Goal: Information Seeking & Learning: Learn about a topic

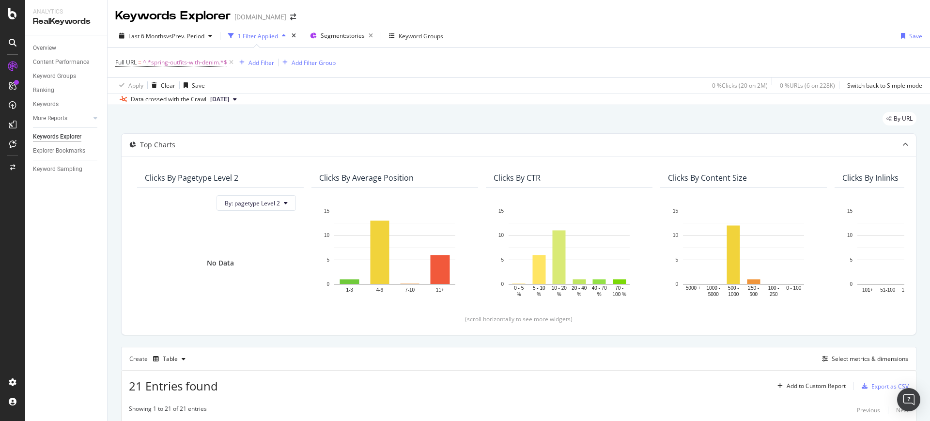
scroll to position [232, 0]
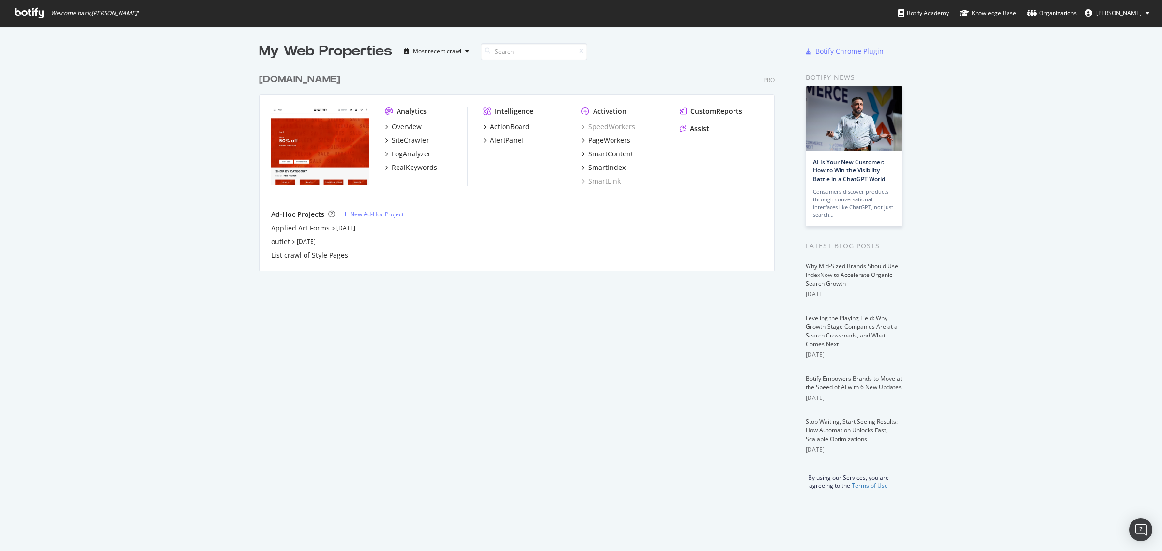
scroll to position [542, 1144]
click at [427, 163] on div "RealKeywords" at bounding box center [415, 168] width 46 height 10
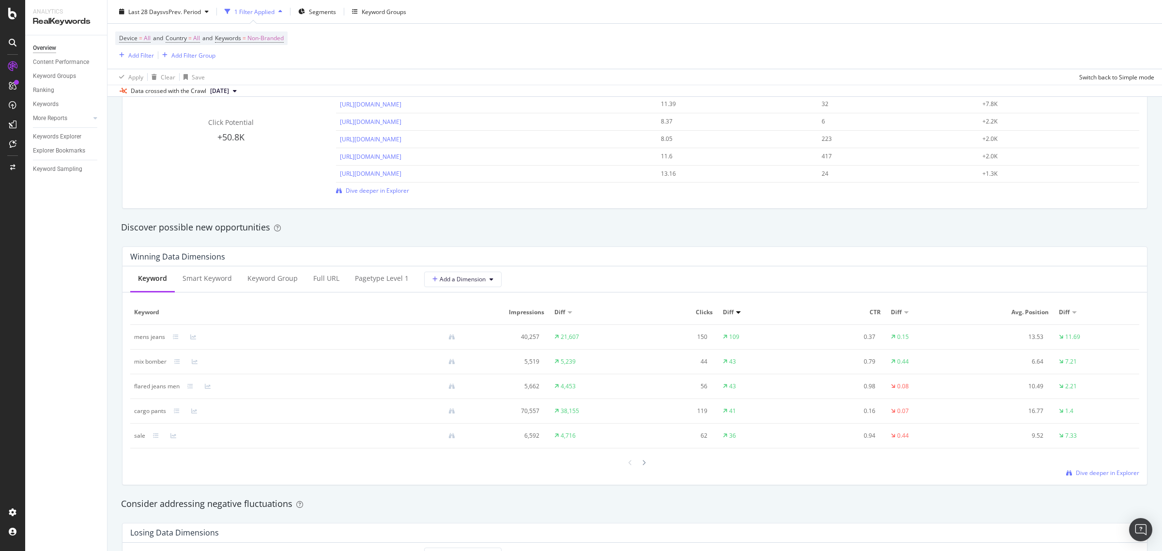
scroll to position [787, 0]
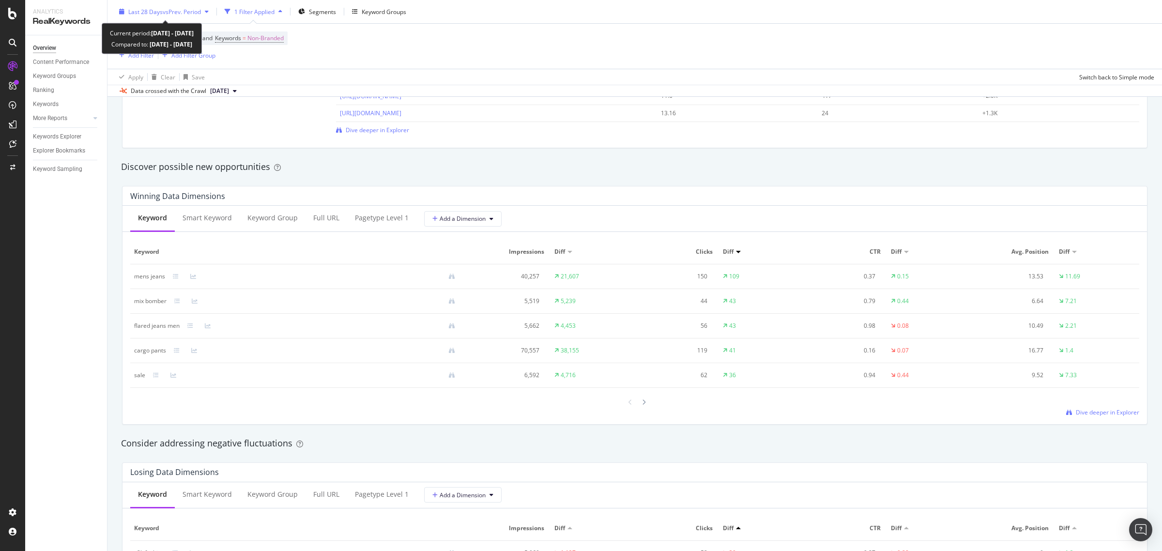
click at [187, 18] on div "Last 28 Days vs Prev. Period" at bounding box center [163, 11] width 97 height 15
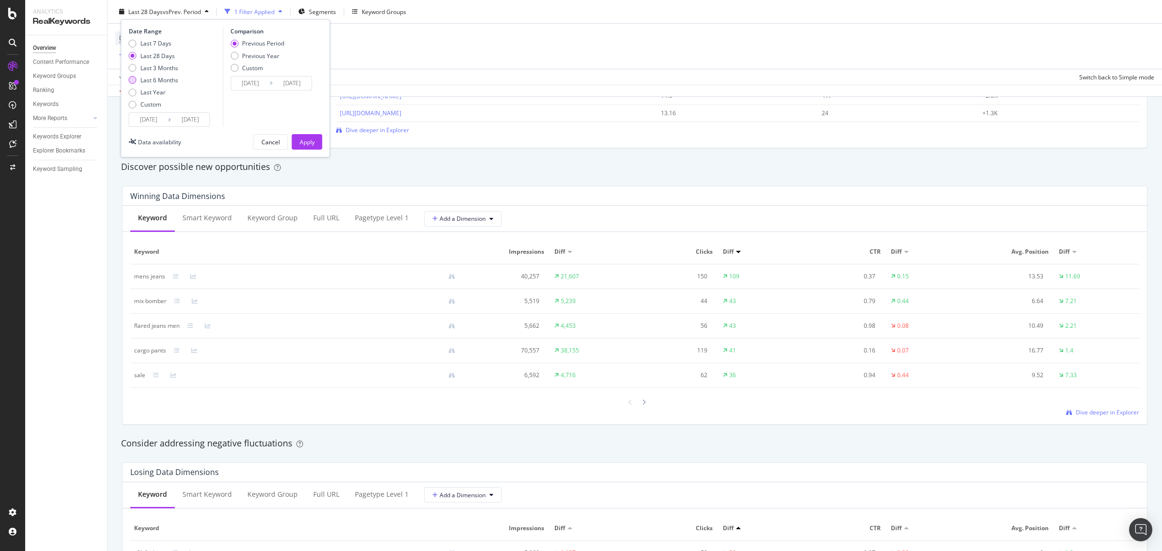
click at [155, 76] on div "Last 6 Months" at bounding box center [159, 80] width 38 height 8
type input "[DATE]"
click at [301, 143] on div "Apply" at bounding box center [307, 142] width 15 height 8
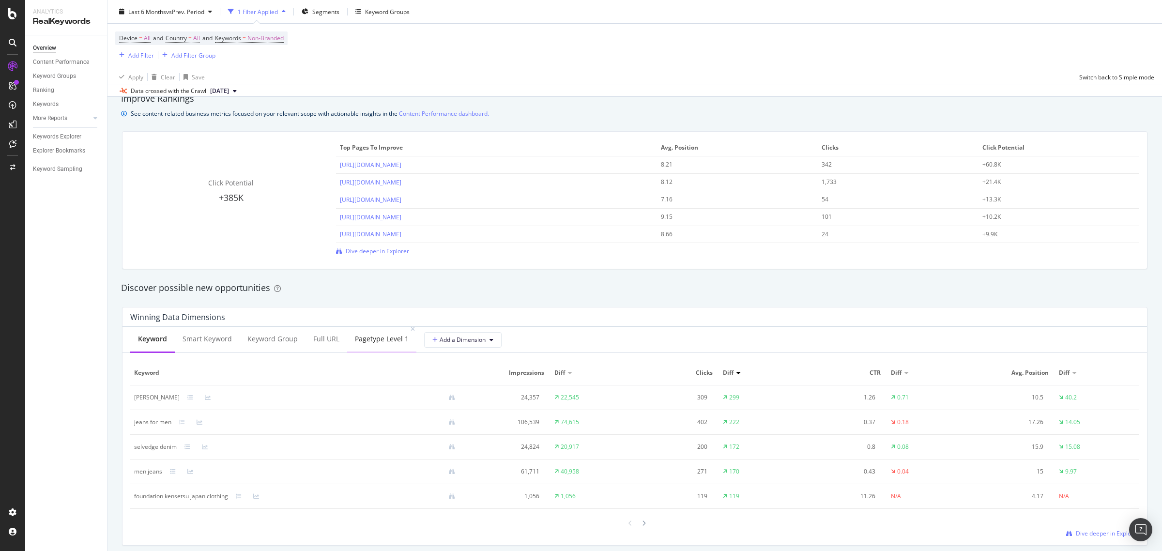
scroll to position [726, 0]
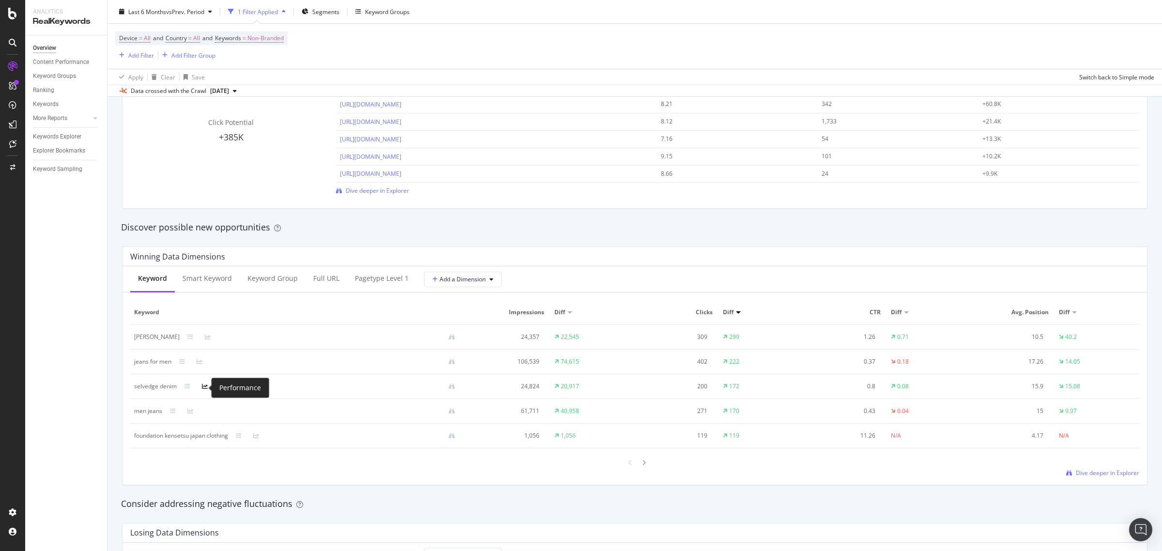
click at [205, 386] on icon at bounding box center [205, 387] width 6 height 6
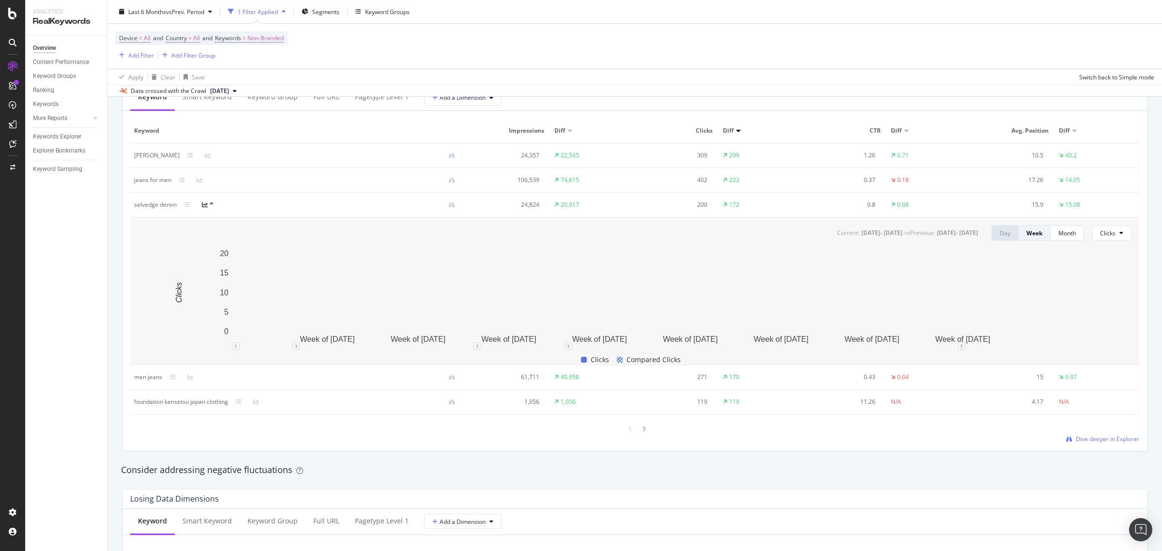
scroll to position [848, 0]
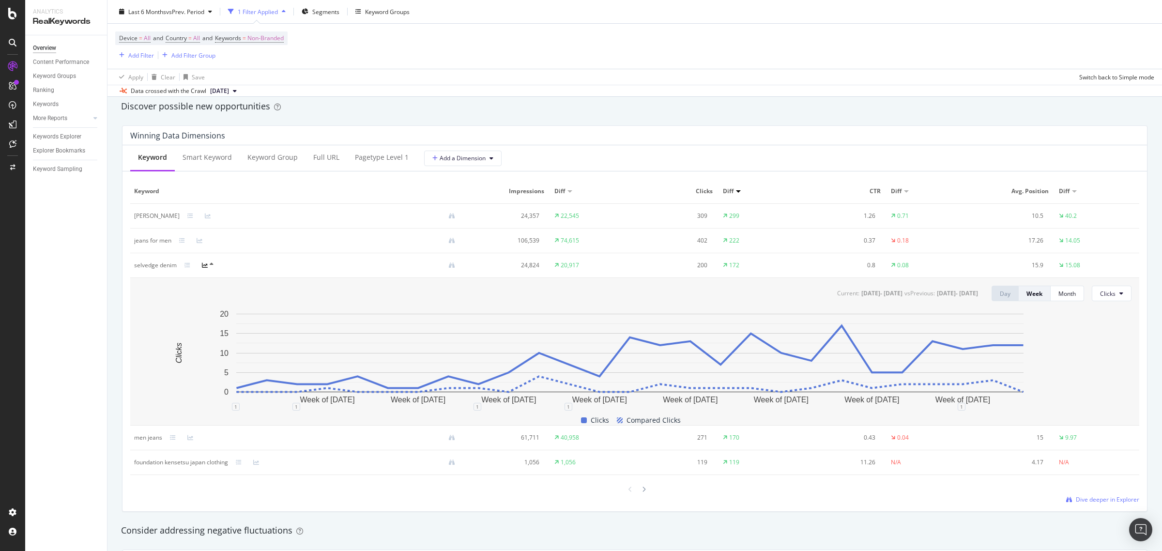
click at [576, 257] on td "20,917" at bounding box center [593, 265] width 84 height 25
click at [185, 262] on div at bounding box center [193, 266] width 17 height 8
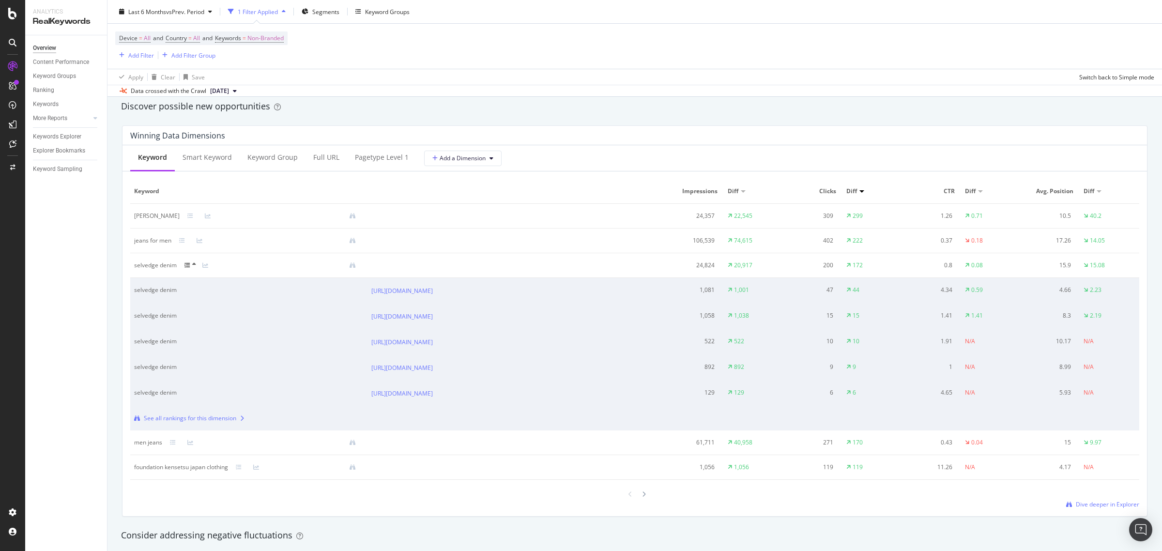
click at [206, 420] on div "See all rankings for this dimension" at bounding box center [190, 418] width 93 height 9
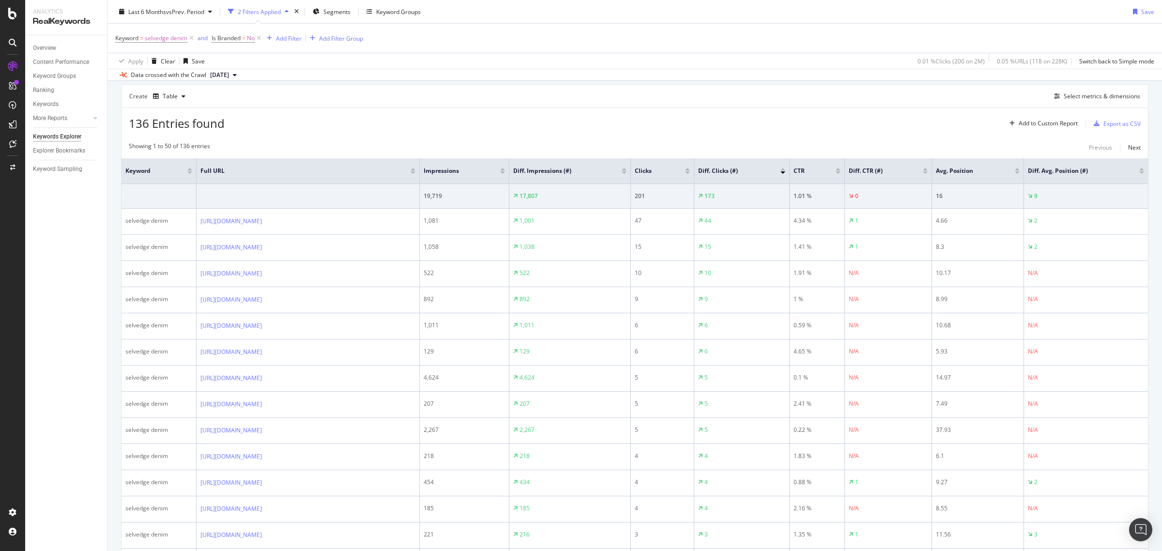
scroll to position [242, 0]
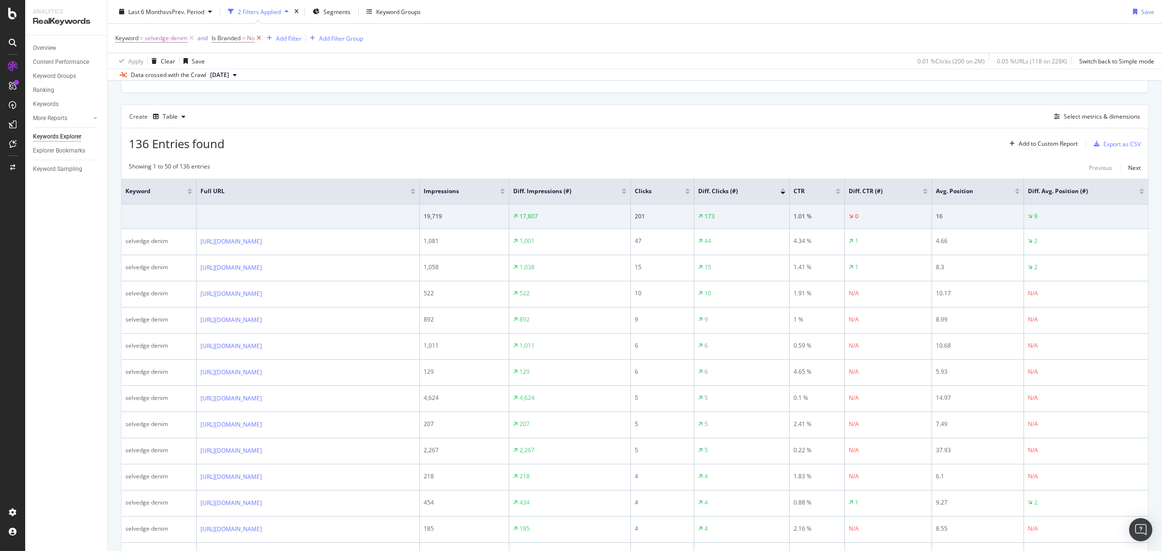
click at [260, 39] on icon at bounding box center [259, 38] width 8 height 10
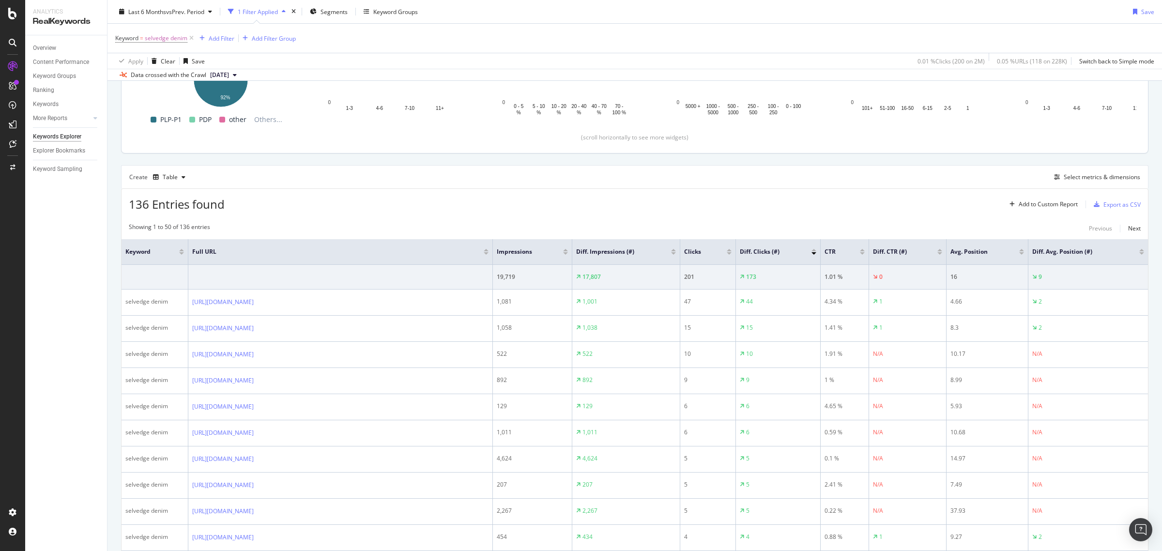
scroll to position [242, 0]
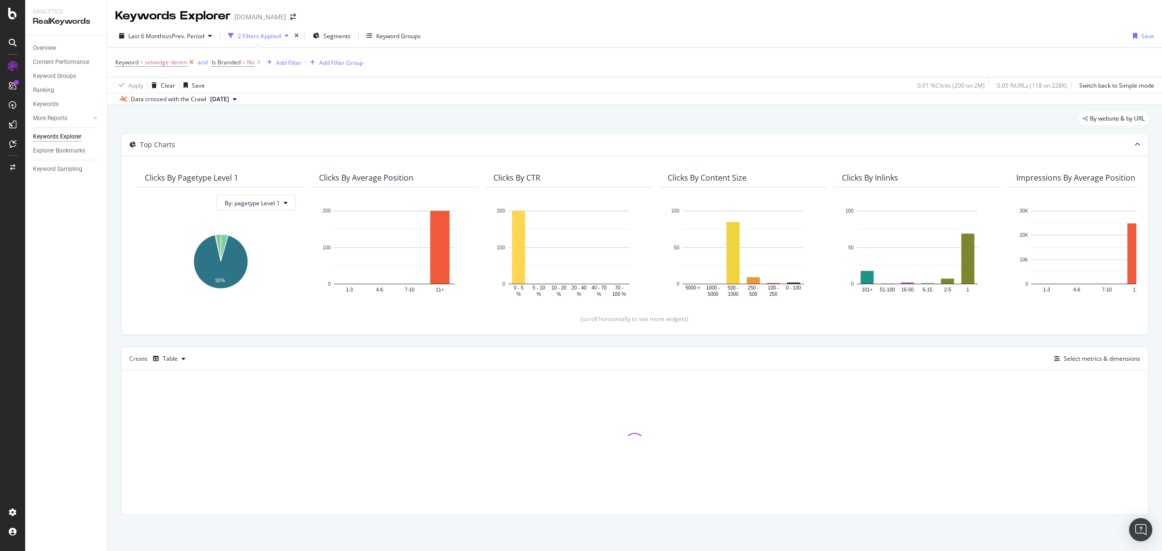
click at [190, 62] on icon at bounding box center [191, 63] width 8 height 10
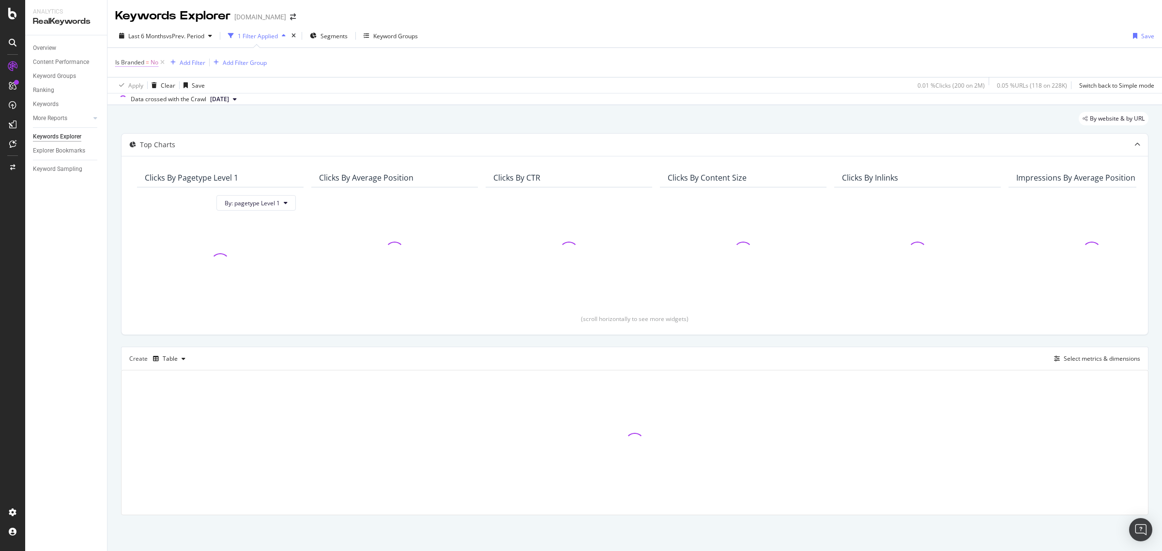
click at [157, 64] on span "No" at bounding box center [155, 63] width 8 height 14
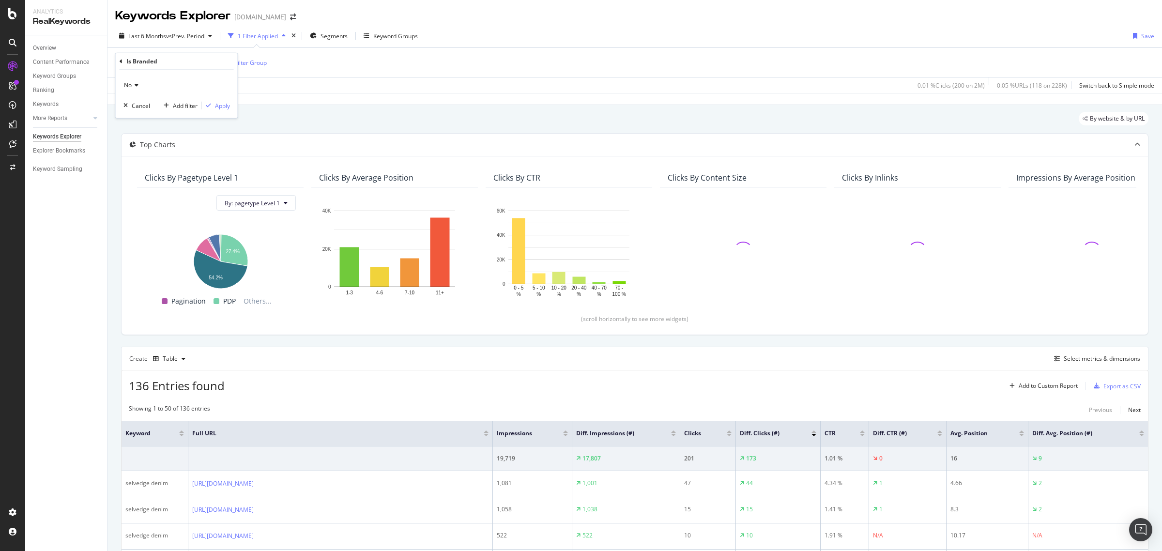
drag, startPoint x: 392, startPoint y: 62, endPoint x: 301, endPoint y: 62, distance: 91.1
click at [386, 62] on div "Is Branded = No Add Filter Add Filter Group" at bounding box center [634, 62] width 1039 height 29
drag, startPoint x: 165, startPoint y: 60, endPoint x: 279, endPoint y: 50, distance: 114.2
click at [184, 68] on div "Is Branded = No Add Filter Add Filter Group" at bounding box center [191, 63] width 152 height 14
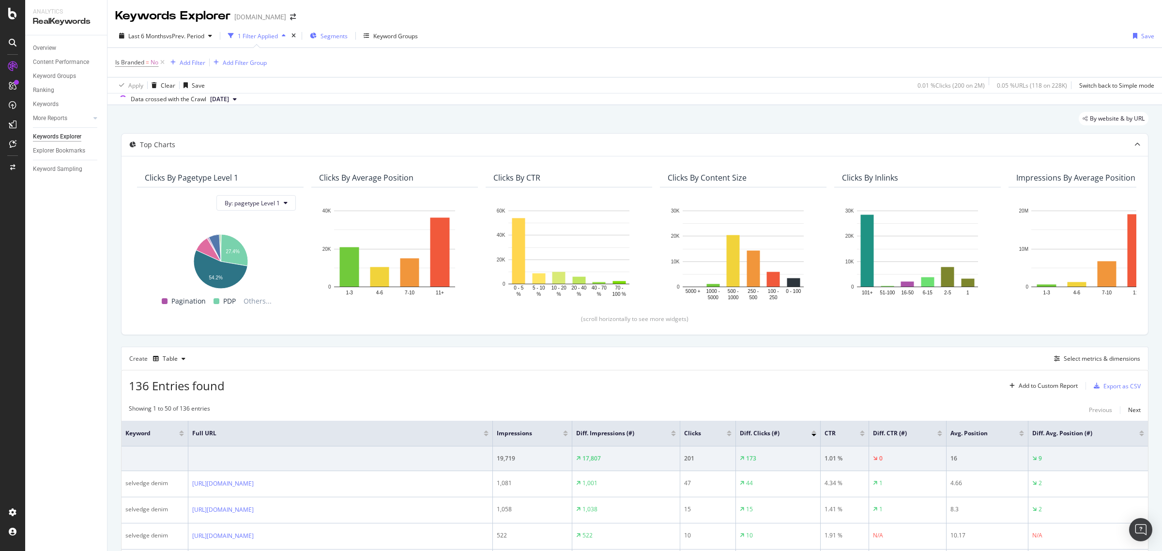
click at [316, 38] on icon "button" at bounding box center [313, 36] width 7 height 6
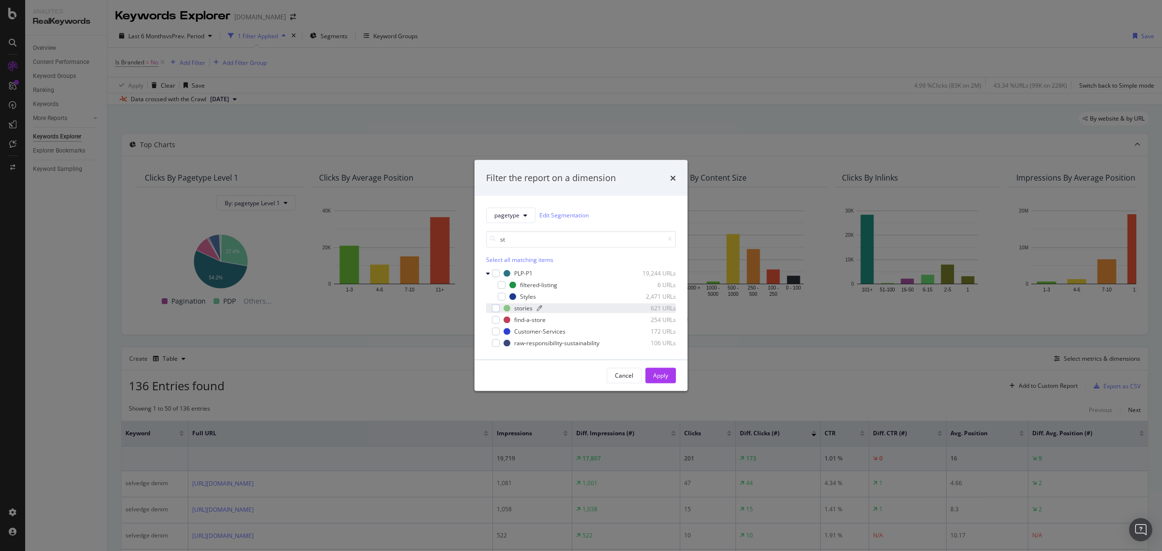
type input "st"
click at [534, 308] on div "stories 621 URLs" at bounding box center [590, 308] width 172 height 8
click at [668, 374] on div "Apply" at bounding box center [660, 375] width 15 height 8
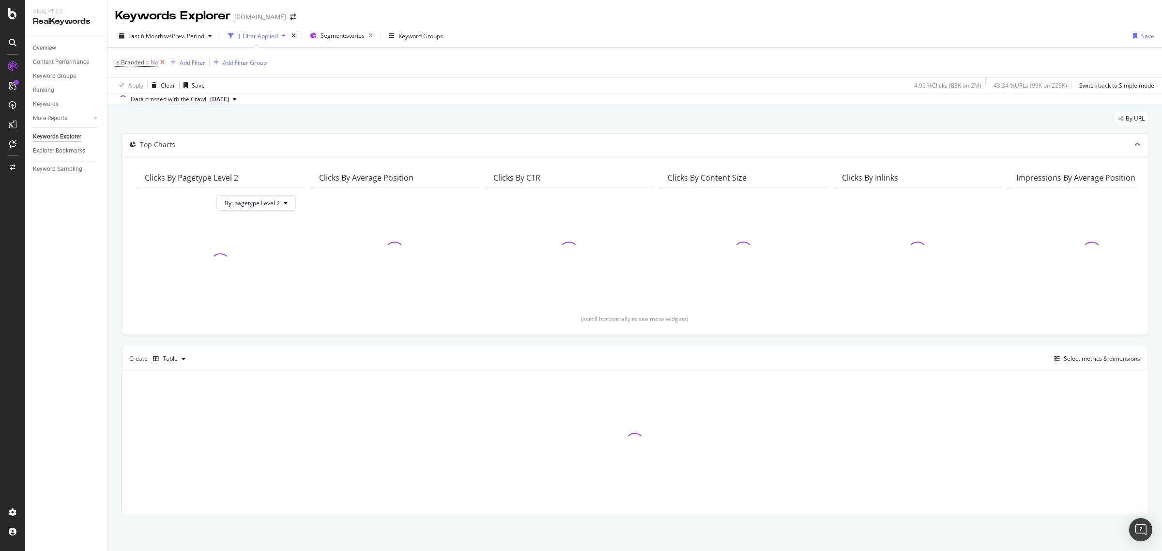
click at [160, 61] on icon at bounding box center [162, 63] width 8 height 10
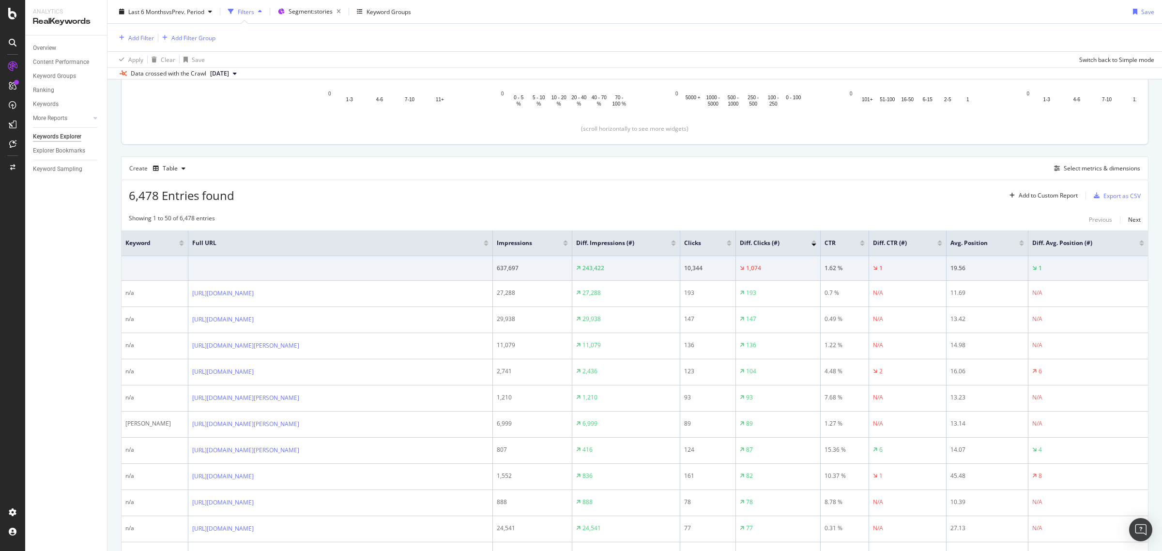
scroll to position [182, 0]
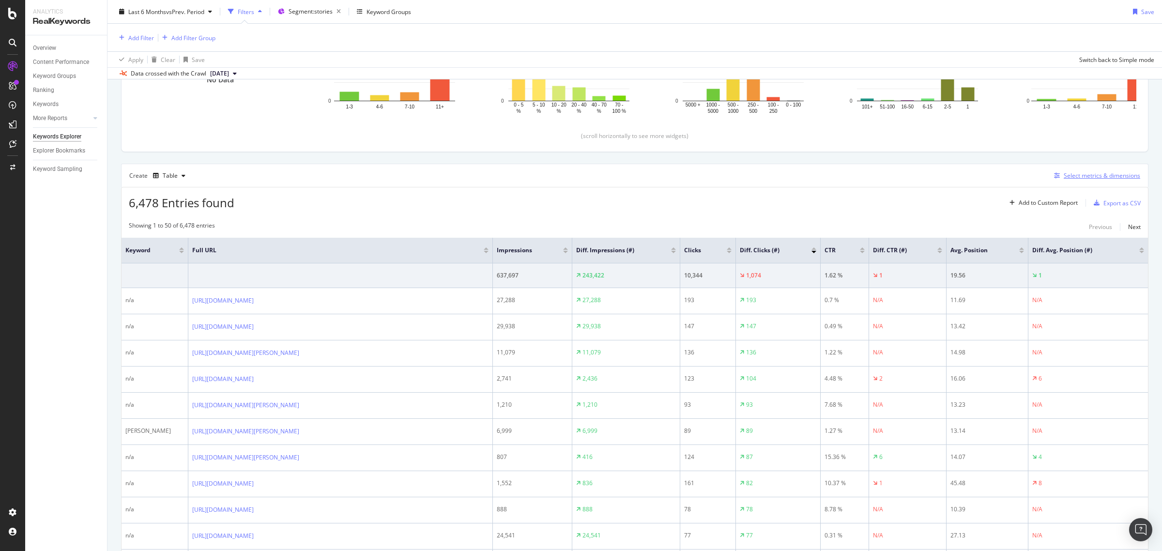
click at [1076, 176] on div "Select metrics & dimensions" at bounding box center [1102, 175] width 77 height 8
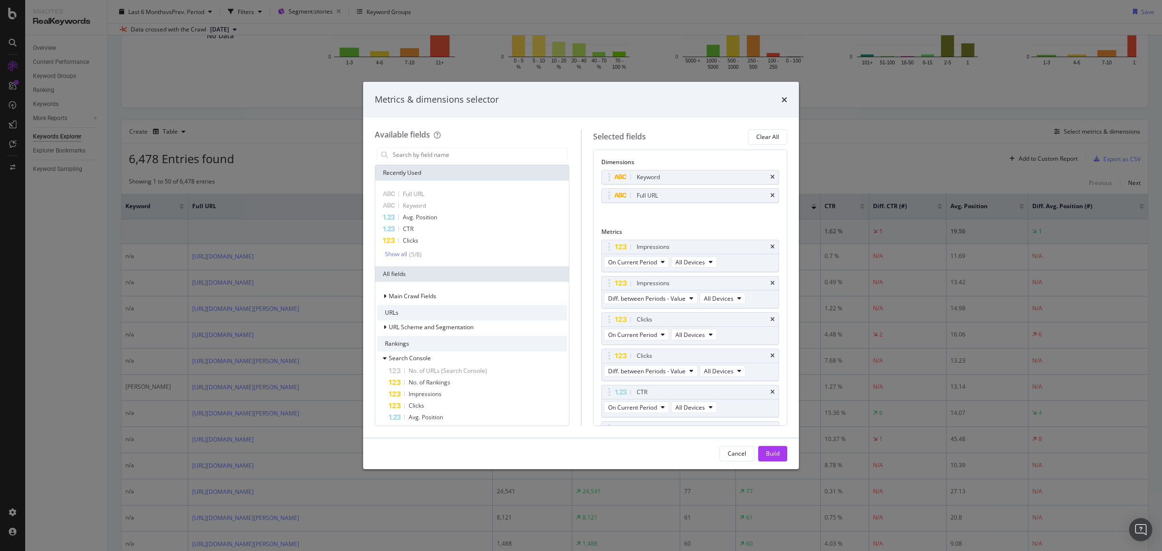
scroll to position [137, 0]
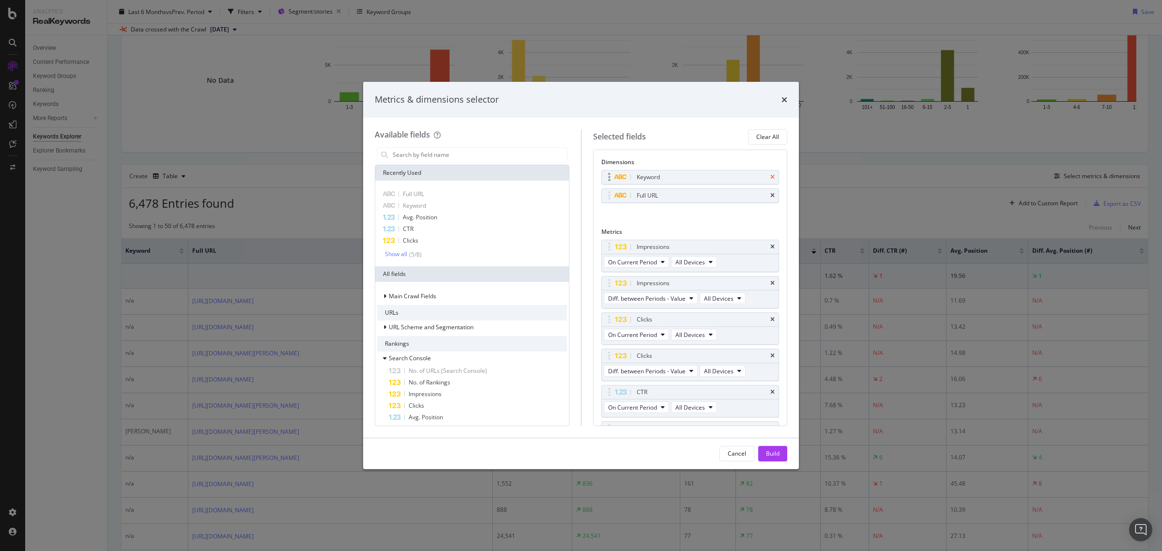
click at [771, 180] on icon "times" at bounding box center [773, 177] width 4 height 6
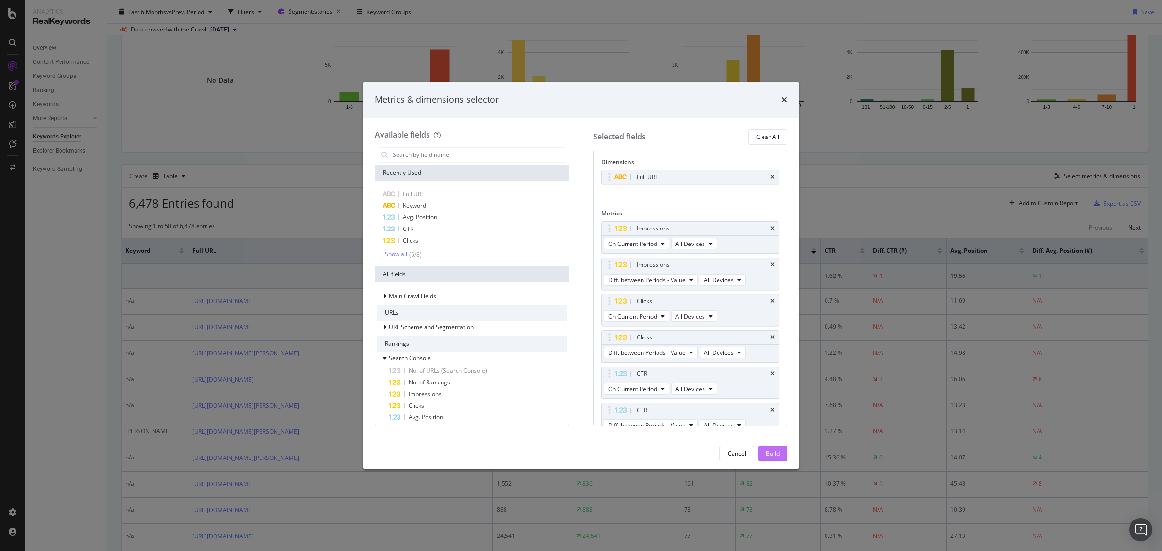
click at [766, 448] on div "Build" at bounding box center [773, 454] width 14 height 15
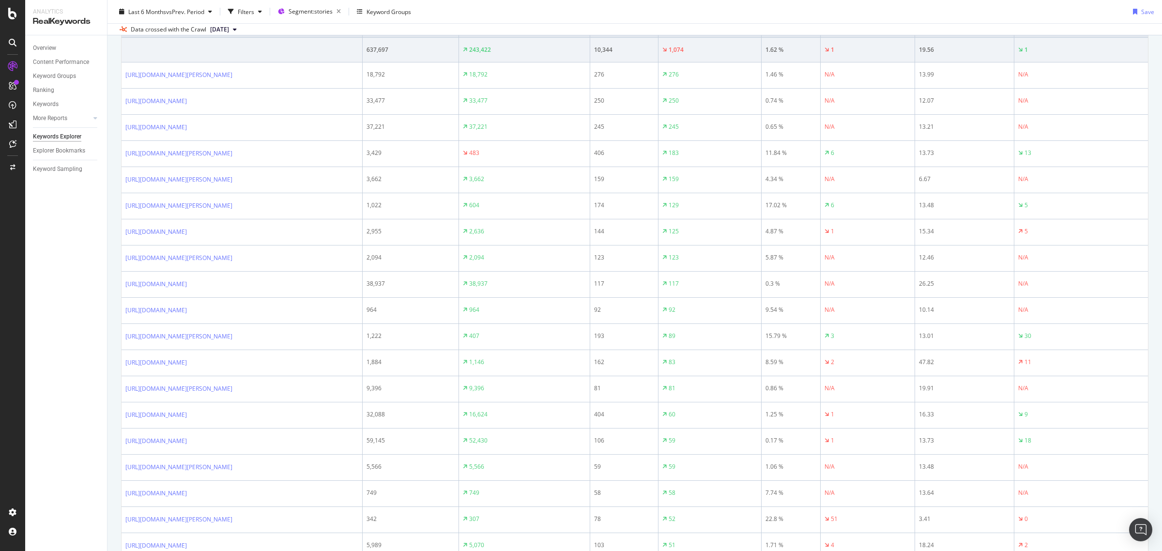
scroll to position [242, 0]
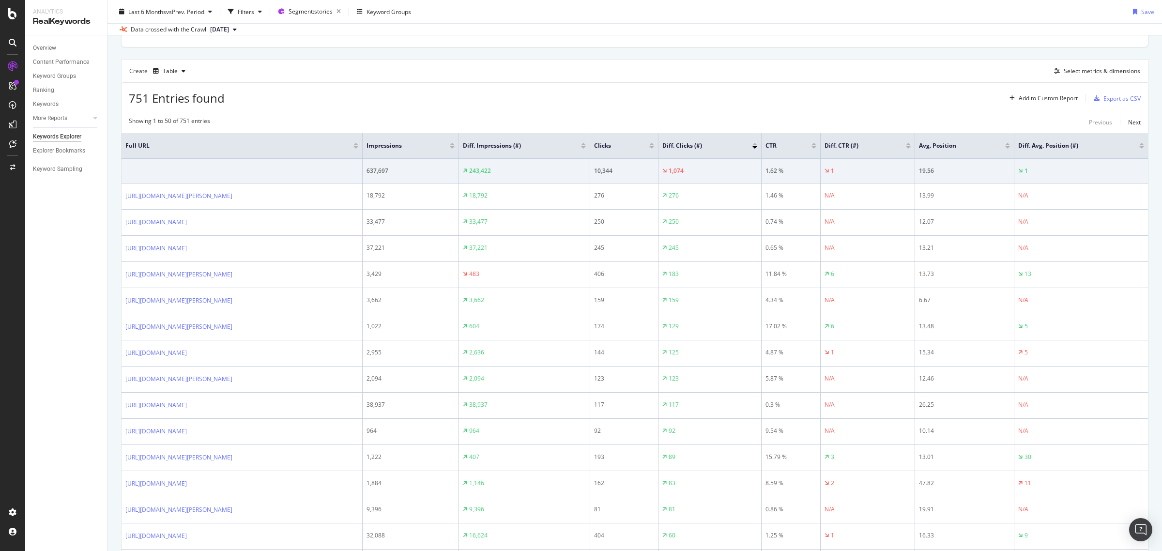
click at [586, 148] on div at bounding box center [583, 147] width 5 height 2
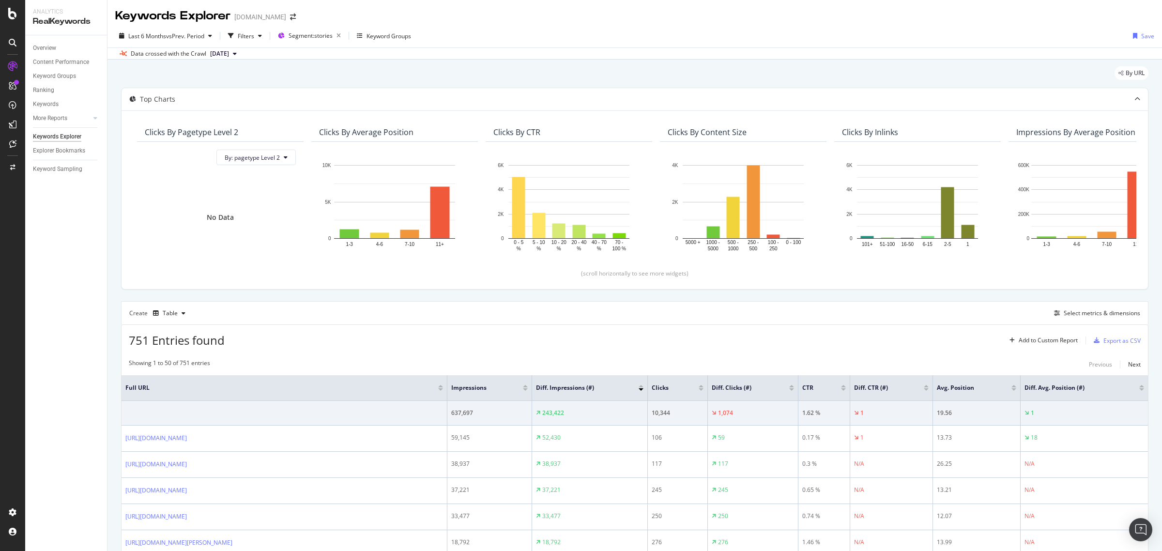
click at [269, 38] on div "Last 6 Months vs Prev. Period Filters Segment: stories Keyword Groups" at bounding box center [265, 35] width 300 height 15
click at [259, 37] on div "button" at bounding box center [260, 36] width 12 height 6
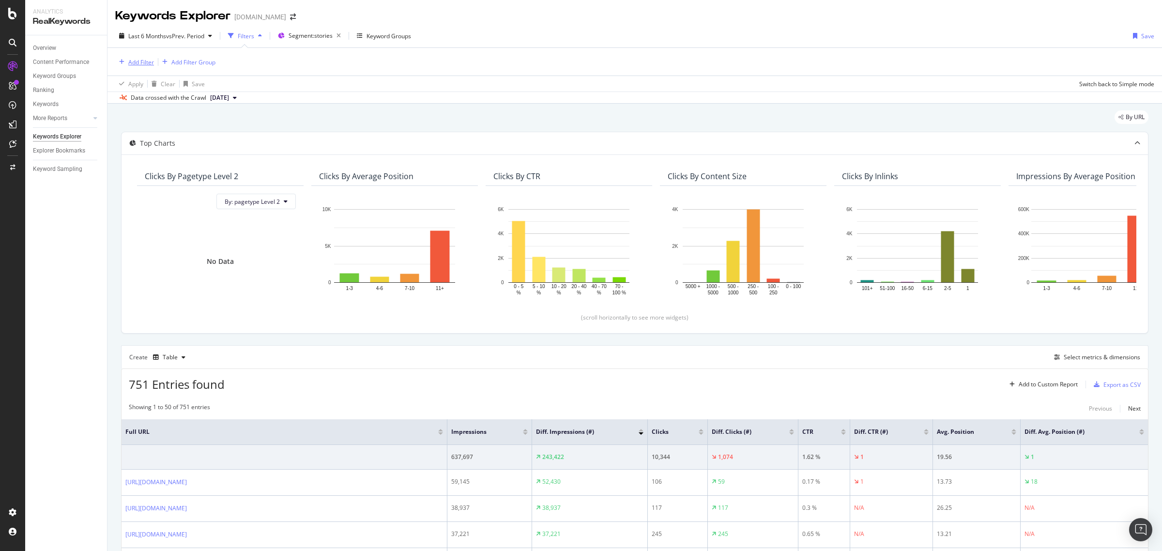
click at [145, 58] on div "Add Filter" at bounding box center [141, 62] width 26 height 8
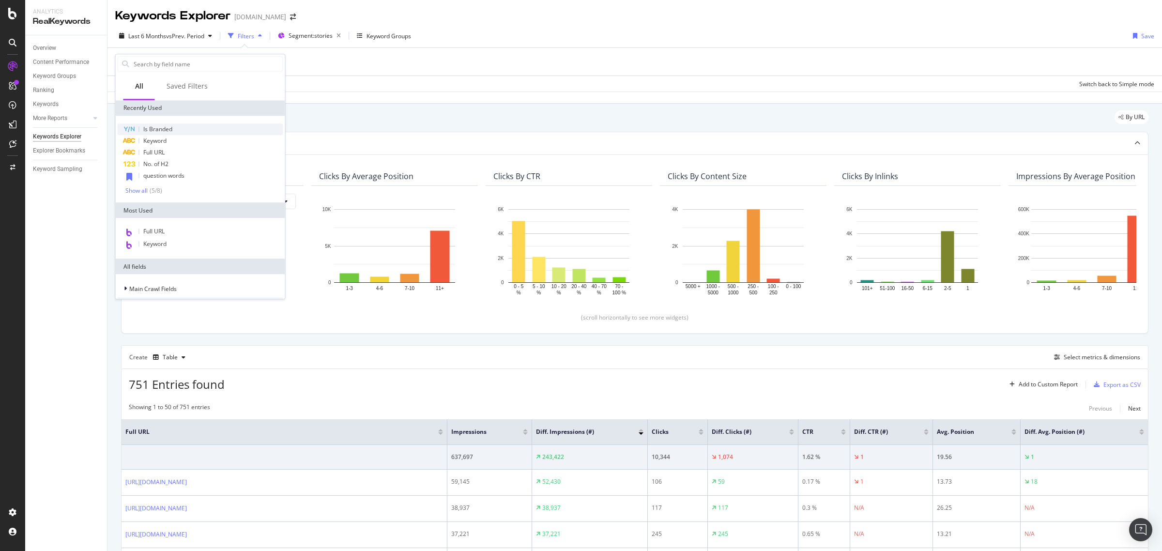
click at [170, 130] on span "Is Branded" at bounding box center [157, 129] width 29 height 8
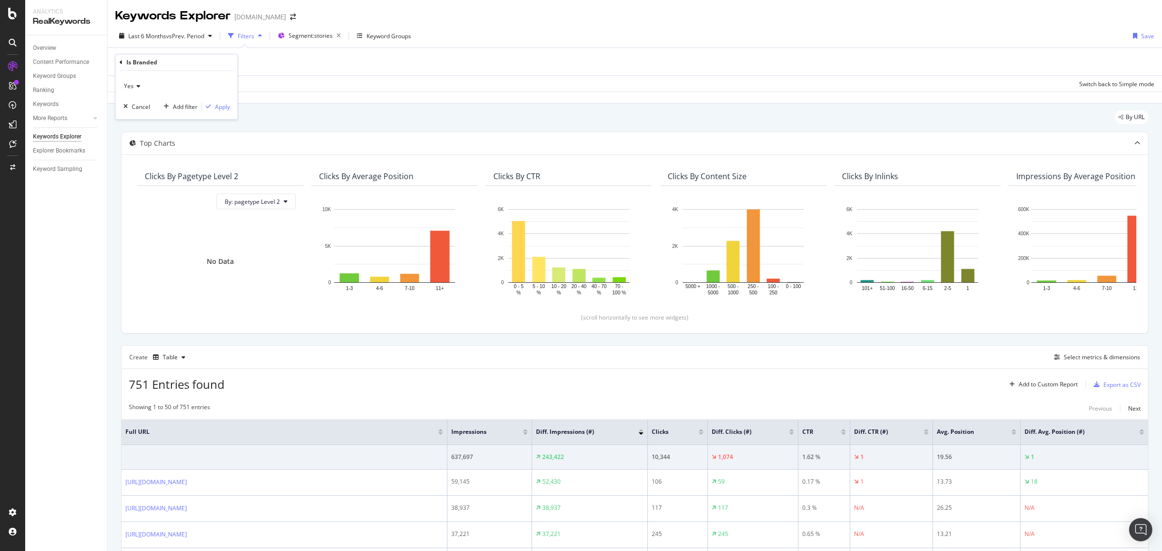
click at [151, 91] on div "Yes" at bounding box center [176, 85] width 107 height 15
click at [137, 85] on icon at bounding box center [137, 86] width 7 height 6
click at [136, 82] on div "Yes" at bounding box center [176, 85] width 107 height 15
click at [151, 120] on div "No" at bounding box center [178, 118] width 104 height 13
click at [221, 107] on div "Apply" at bounding box center [222, 107] width 15 height 8
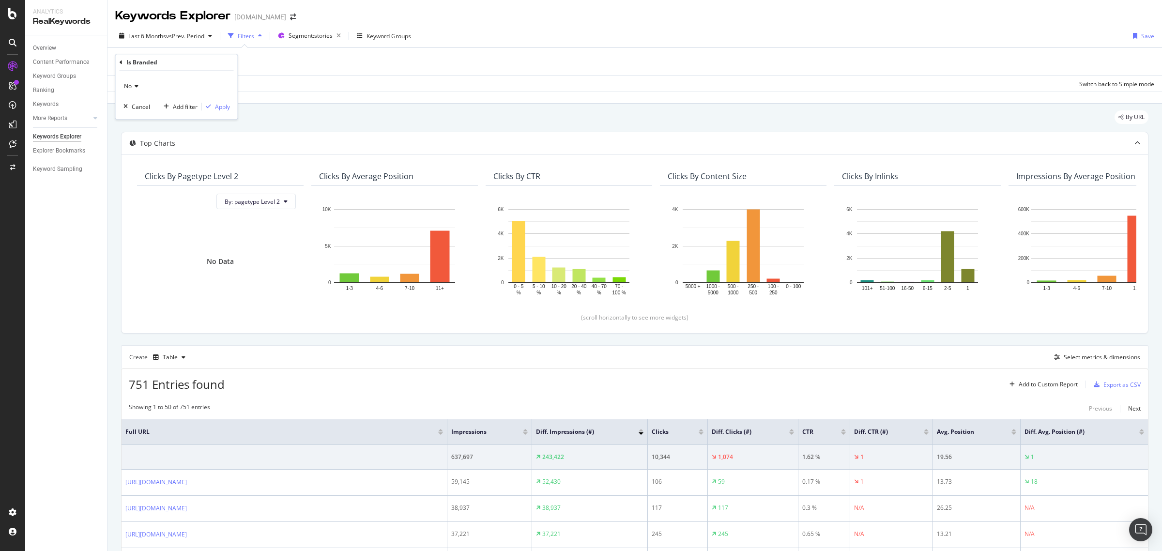
click at [220, 102] on span "[DATE]" at bounding box center [219, 97] width 19 height 9
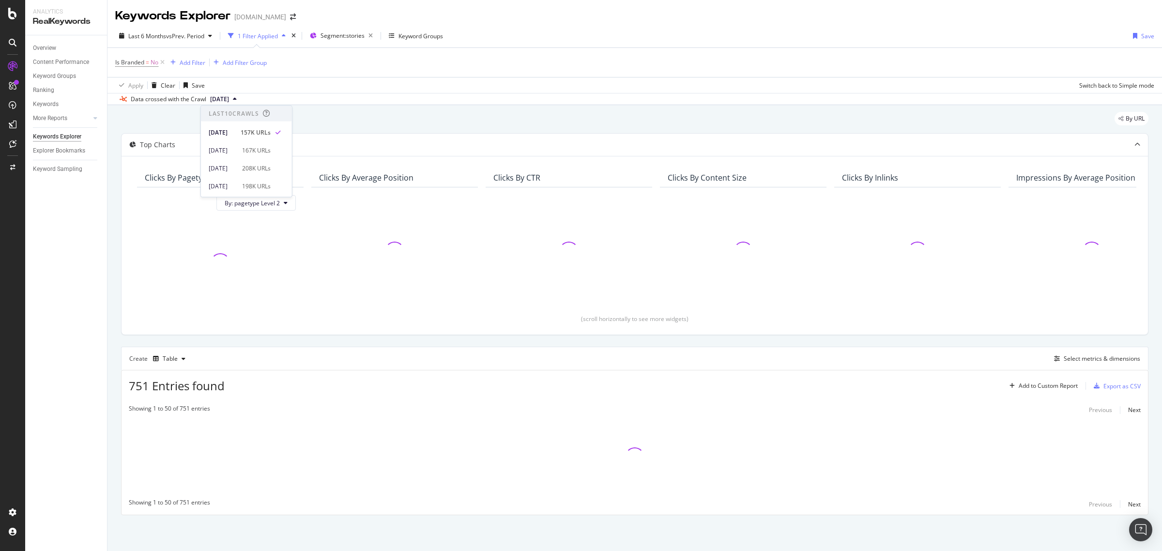
click at [202, 352] on div "Create Table Select metrics & dimensions" at bounding box center [635, 358] width 1028 height 23
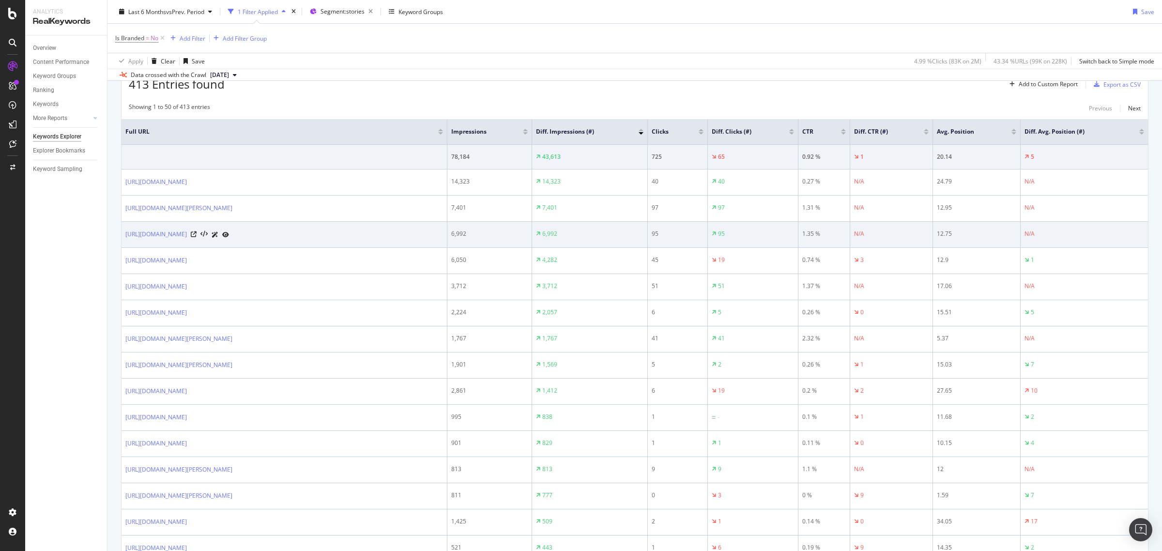
scroll to position [303, 0]
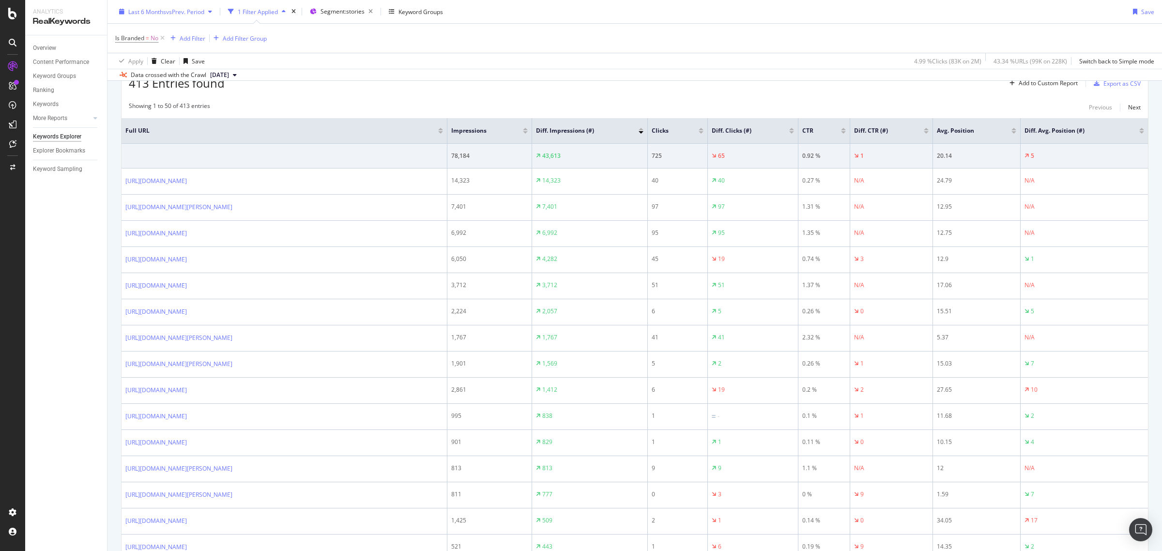
drag, startPoint x: 159, startPoint y: 39, endPoint x: 135, endPoint y: 37, distance: 24.3
click at [159, 39] on icon at bounding box center [162, 38] width 8 height 10
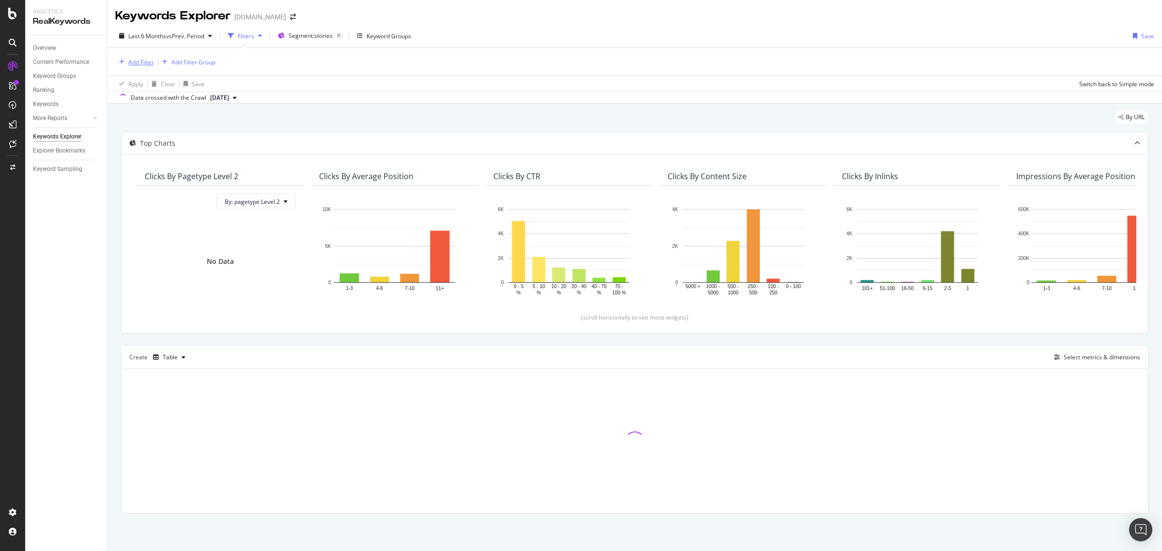
click at [131, 63] on div "Add Filter" at bounding box center [141, 62] width 26 height 8
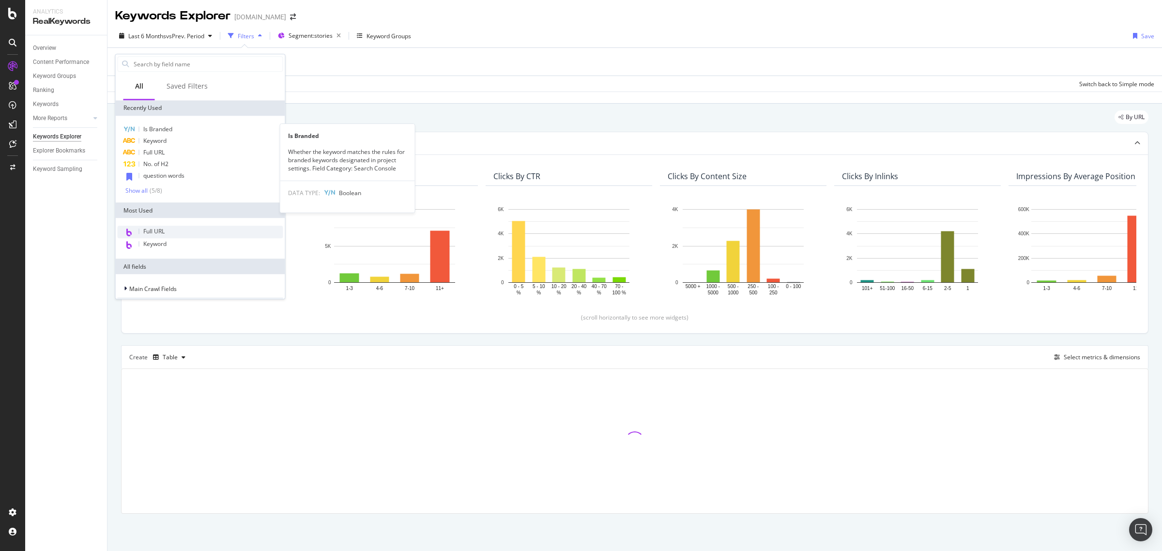
click at [166, 129] on div "Recently Used Is Branded Is Branded Whether the keyword matches the rules for b…" at bounding box center [201, 379] width 170 height 559
click at [156, 66] on input "text" at bounding box center [208, 64] width 150 height 15
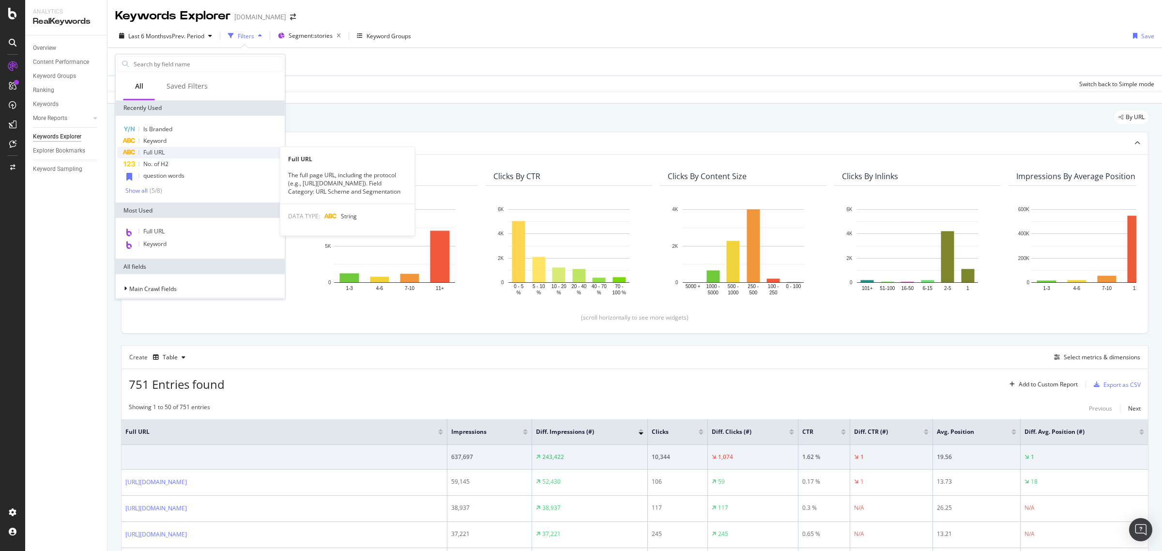
click at [155, 157] on div "Full URL" at bounding box center [201, 153] width 166 height 12
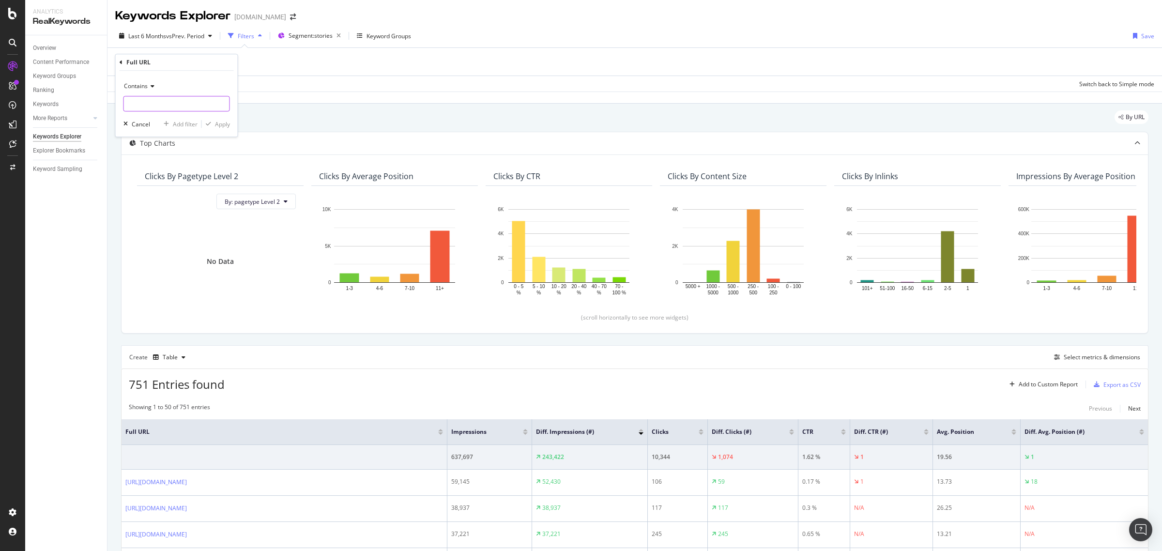
click at [159, 104] on input "text" at bounding box center [177, 103] width 106 height 15
type input "lightweight-denim"
click at [211, 125] on div "button" at bounding box center [208, 124] width 13 height 6
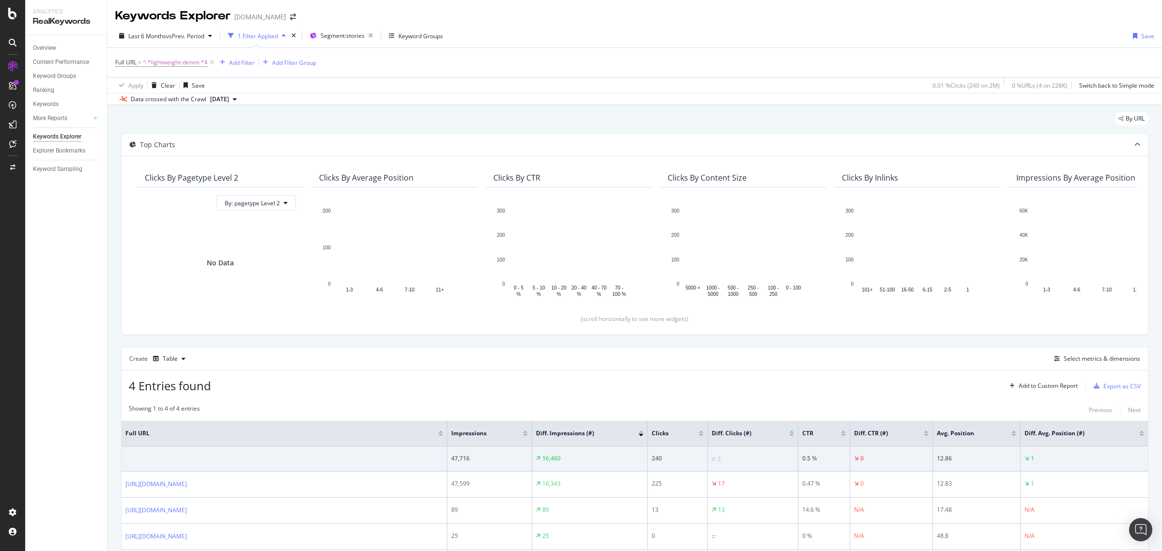
scroll to position [81, 0]
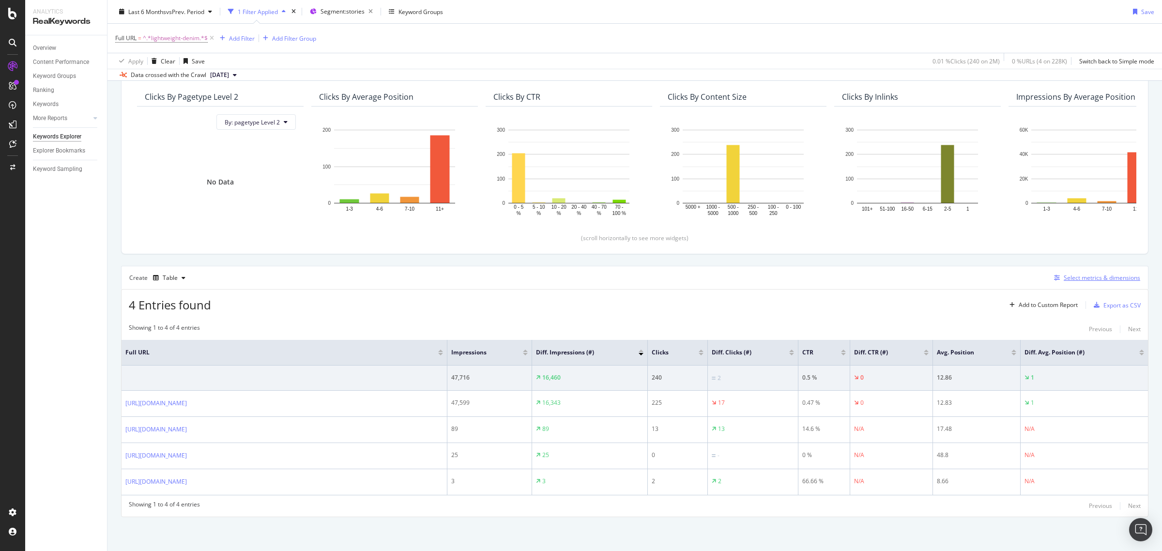
click at [1096, 276] on div "Select metrics & dimensions" at bounding box center [1102, 278] width 77 height 8
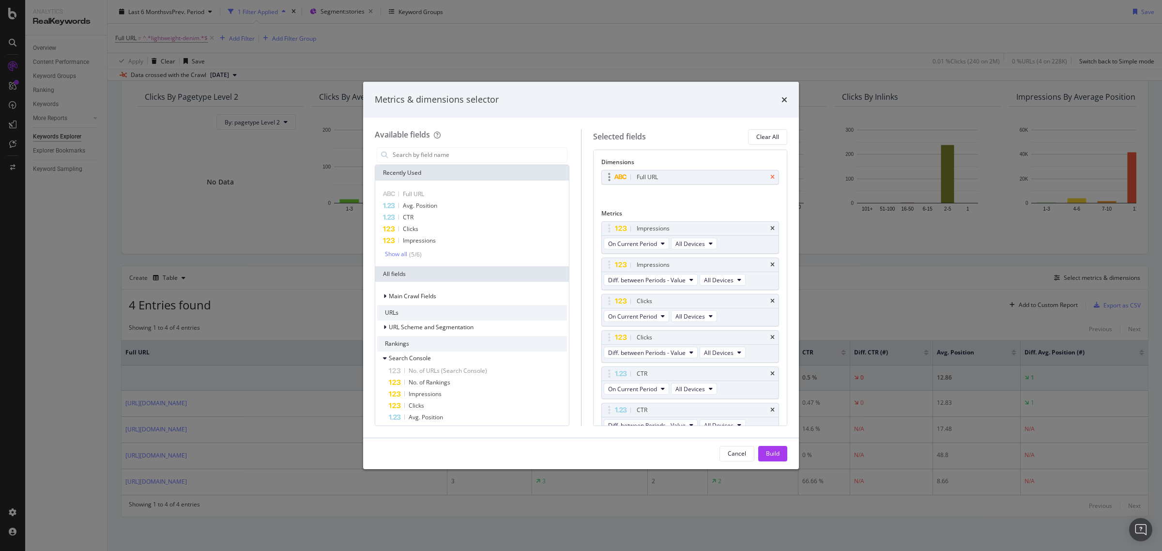
click at [771, 175] on icon "times" at bounding box center [773, 177] width 4 height 6
click at [415, 158] on input "modal" at bounding box center [479, 155] width 175 height 15
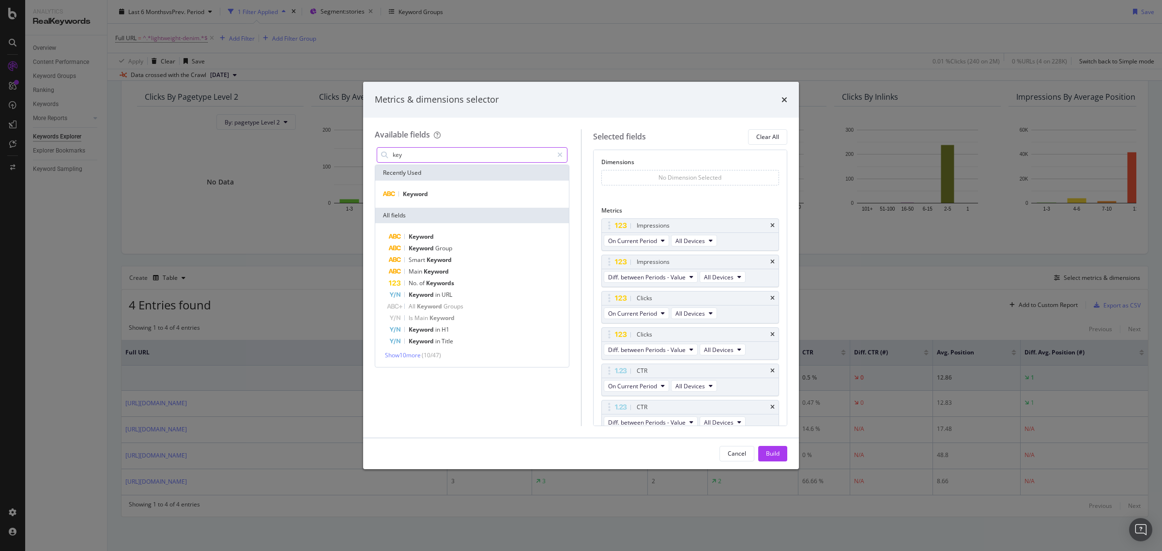
type input "key"
click at [415, 202] on div "Keyword" at bounding box center [472, 194] width 194 height 27
click at [415, 195] on span "Keyword" at bounding box center [415, 194] width 25 height 8
click at [773, 459] on div "Build" at bounding box center [773, 454] width 14 height 15
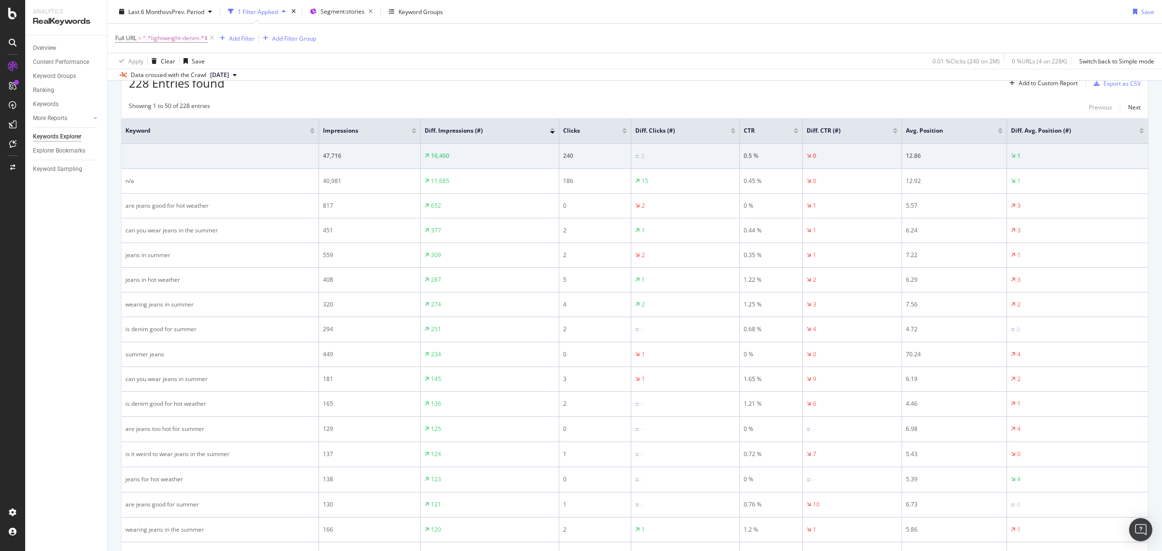
scroll to position [363, 0]
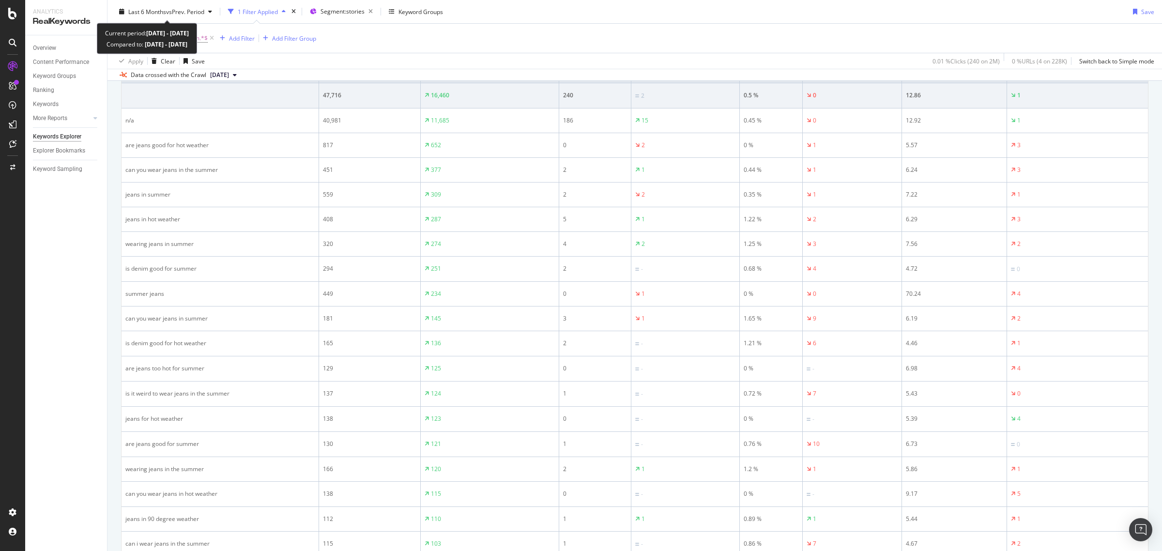
click at [183, 20] on div "Last 6 Months vs Prev. Period 1 Filter Applied Segment: stories Keyword Groups …" at bounding box center [635, 13] width 1055 height 19
click at [180, 10] on span "vs Prev. Period" at bounding box center [185, 11] width 38 height 8
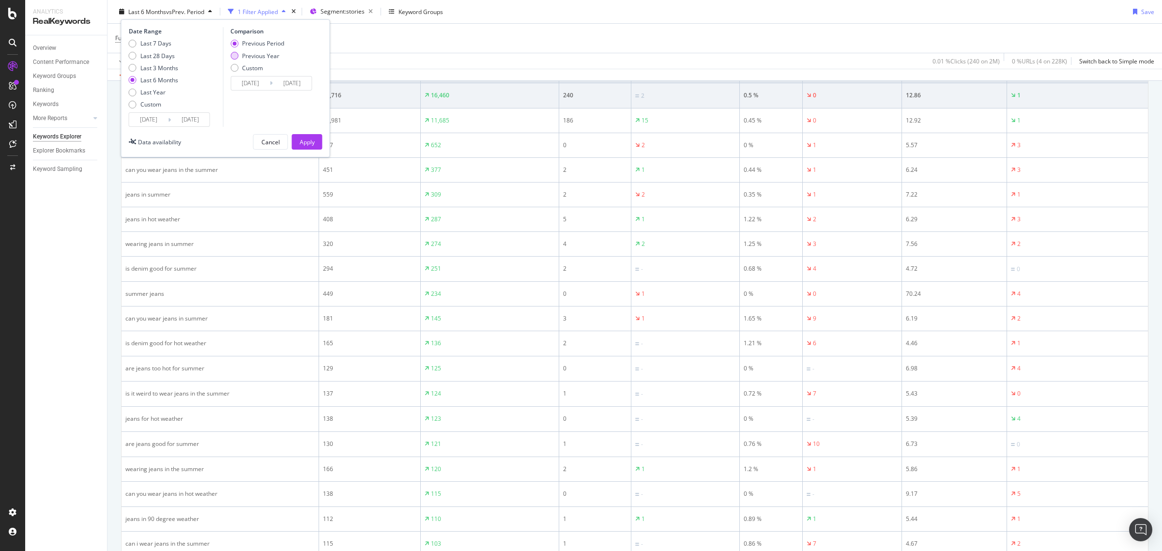
click at [248, 56] on div "Previous Year" at bounding box center [260, 55] width 37 height 8
type input "2024/02/10"
type input "2024/08/08"
click at [304, 142] on div "Apply" at bounding box center [307, 142] width 15 height 8
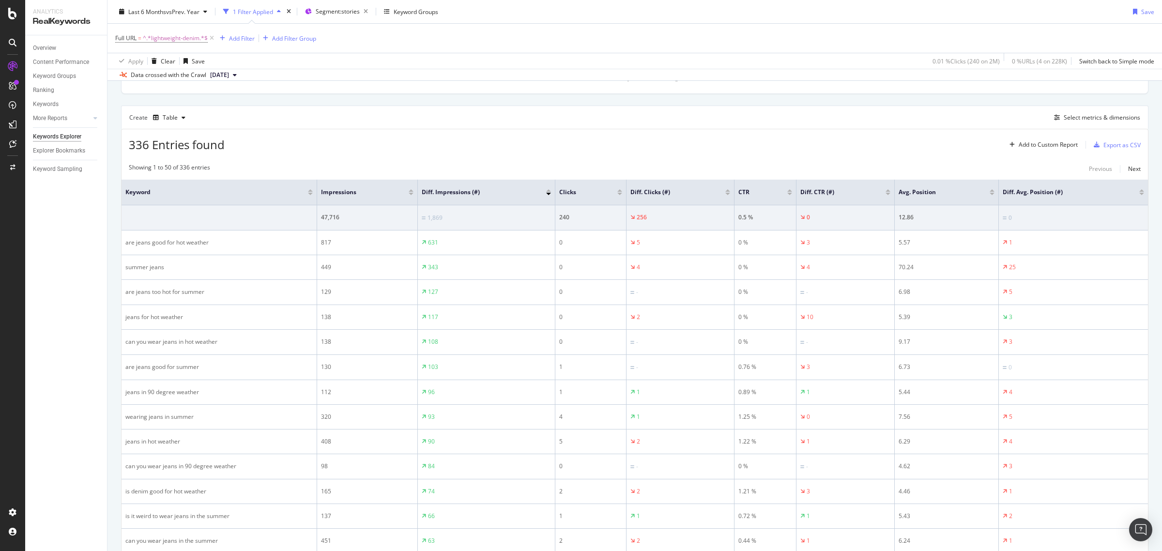
scroll to position [242, 0]
click at [189, 15] on span "vs Prev. Year" at bounding box center [182, 11] width 33 height 8
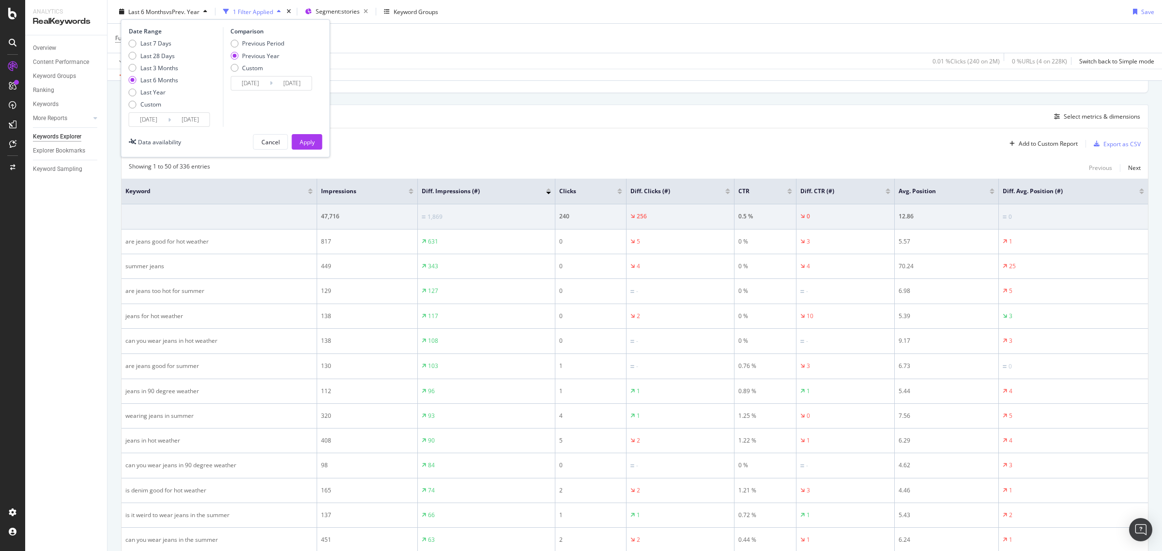
click at [258, 37] on div "Comparison Previous Period Previous Year Custom 2024/02/10 Navigate forward to …" at bounding box center [269, 77] width 92 height 100
click at [262, 42] on div "Previous Period" at bounding box center [263, 43] width 42 height 8
type input "2024/08/10"
type input "2025/02/07"
click at [305, 144] on div "Apply" at bounding box center [307, 142] width 15 height 8
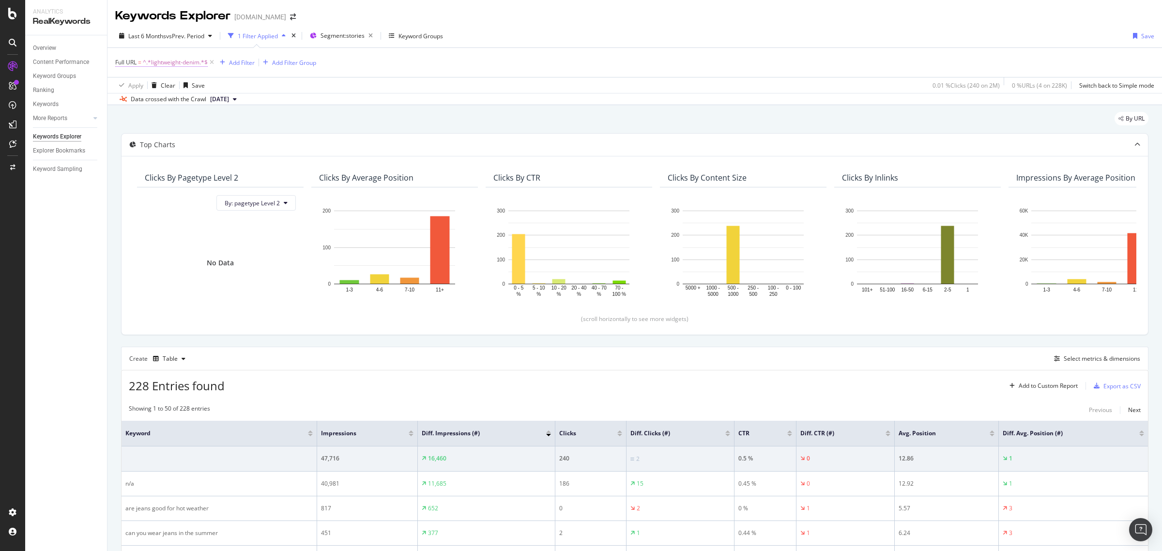
click at [204, 56] on span "^.*lightweight-denim.*$" at bounding box center [175, 63] width 65 height 14
click at [187, 102] on input "lightweight-denim" at bounding box center [170, 102] width 92 height 15
type input "spring-outfits-with-denim"
click at [219, 131] on div "Contains spring-outfits-with-denim Cancel Add filter Apply" at bounding box center [177, 103] width 122 height 66
click at [221, 130] on div "Contains spring-outfits-with-denim Cancel Add filter Apply" at bounding box center [177, 103] width 122 height 66
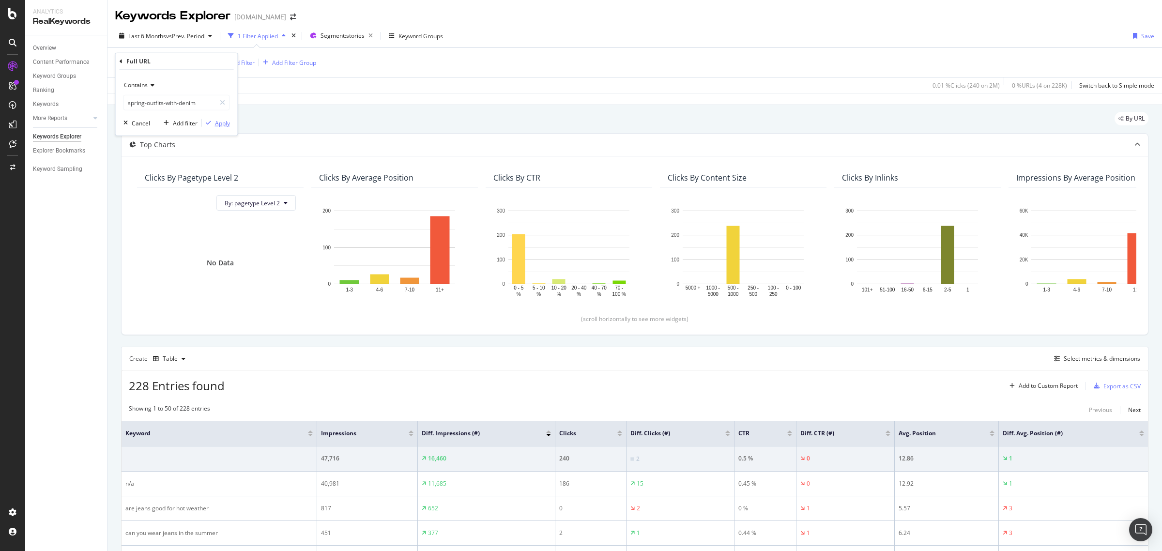
click at [218, 119] on div "Apply" at bounding box center [222, 123] width 15 height 8
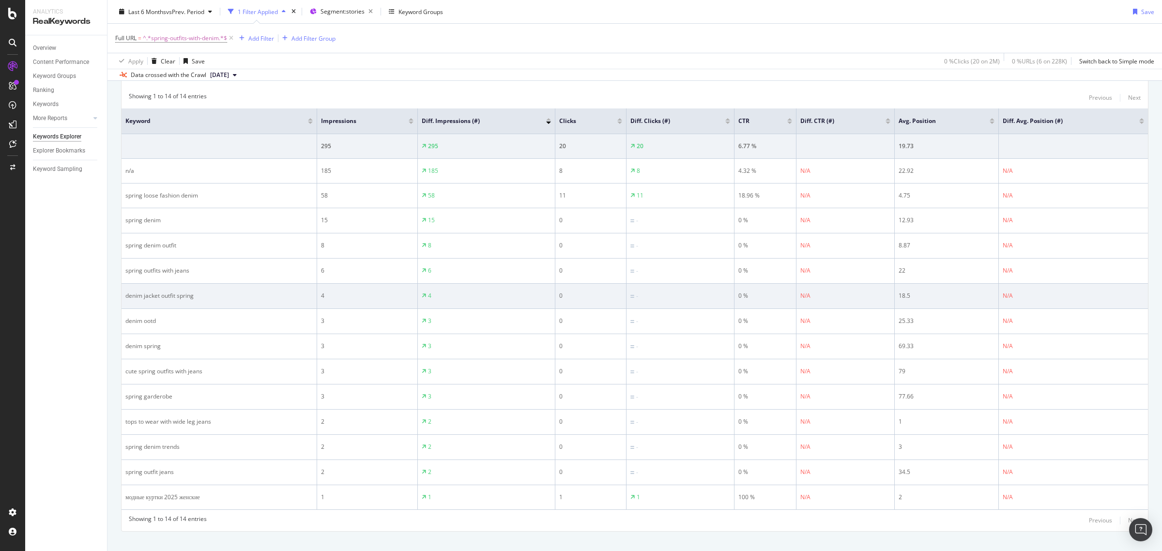
scroll to position [327, 0]
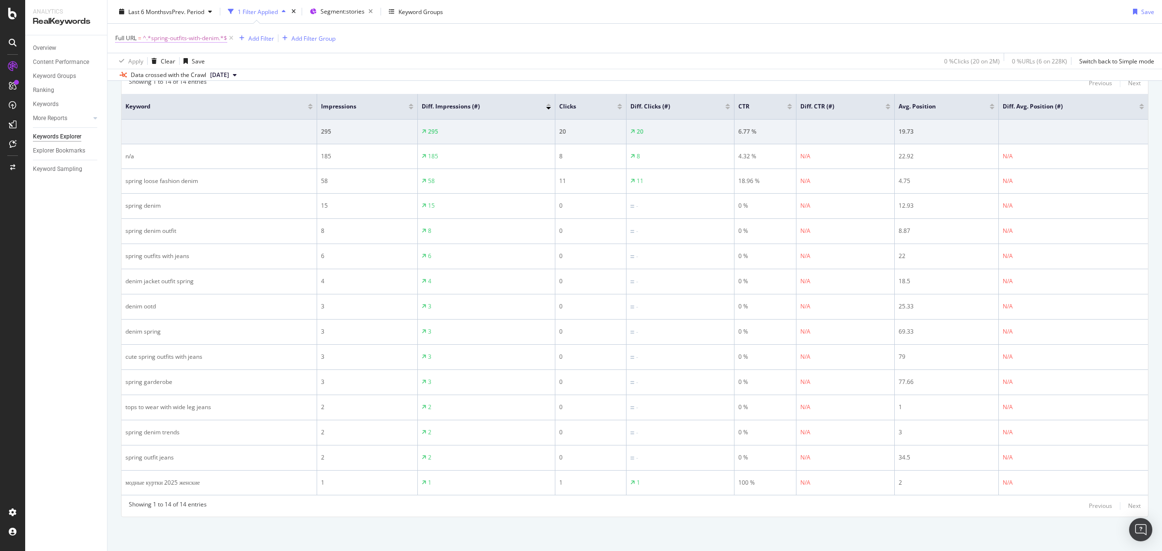
click at [204, 34] on span "^.*spring-outfits-with-denim.*$" at bounding box center [185, 38] width 84 height 14
click at [183, 81] on input "spring-outfits-with-denim" at bounding box center [170, 78] width 92 height 15
type input "j"
type input "denim-shorts"
click at [216, 100] on div "Apply" at bounding box center [222, 98] width 15 height 8
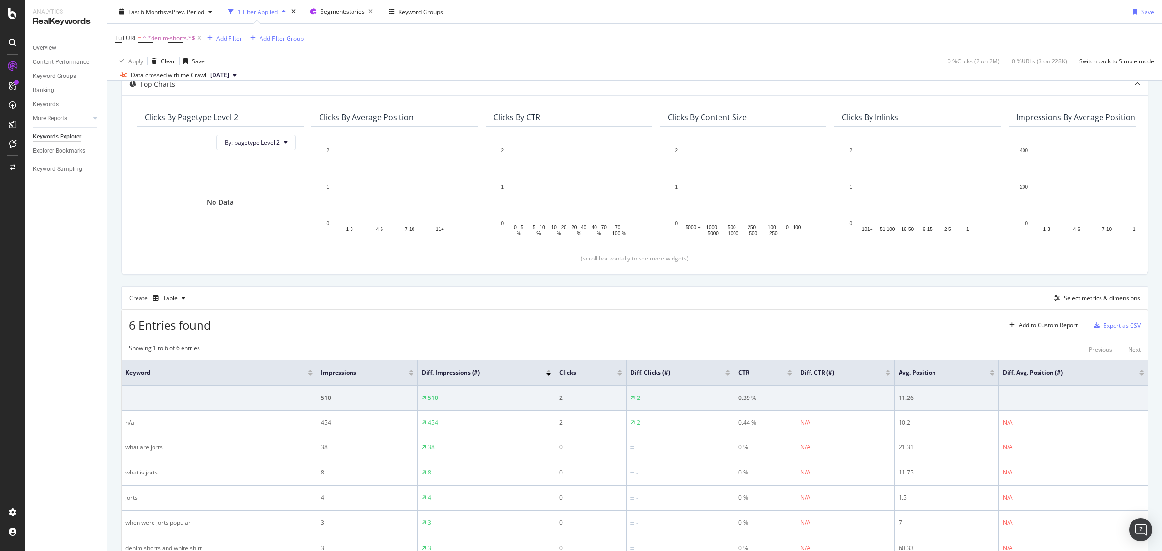
scroll to position [121, 0]
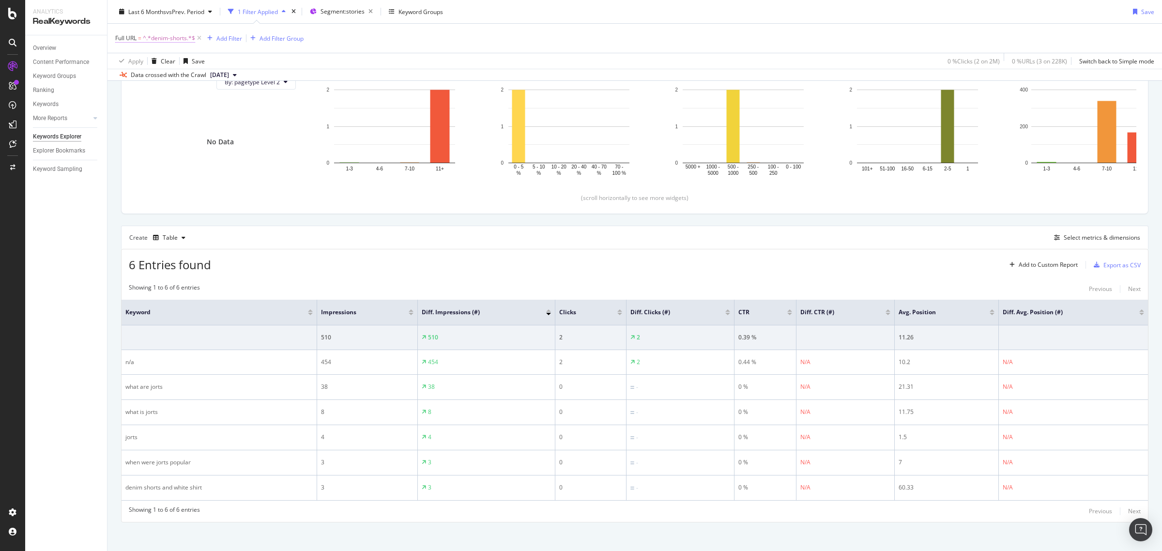
click at [180, 40] on span "^.*denim-shorts.*$" at bounding box center [169, 38] width 52 height 14
click at [174, 79] on input "denim-shorts" at bounding box center [170, 78] width 92 height 15
type input "what-is-sel"
click at [216, 96] on div "Apply" at bounding box center [222, 98] width 15 height 8
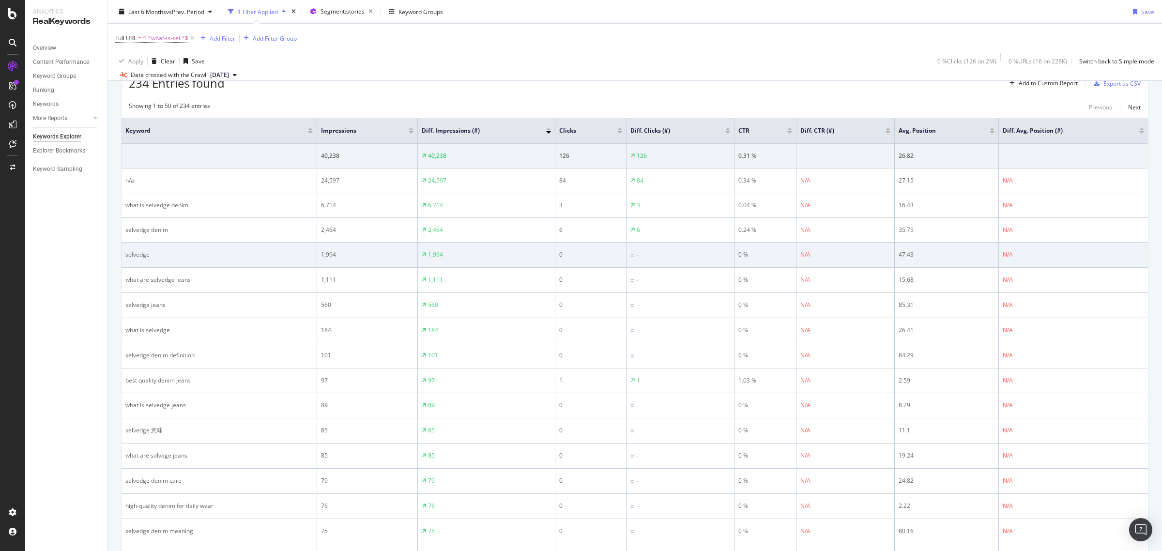
scroll to position [242, 0]
